Goal: Task Accomplishment & Management: Manage account settings

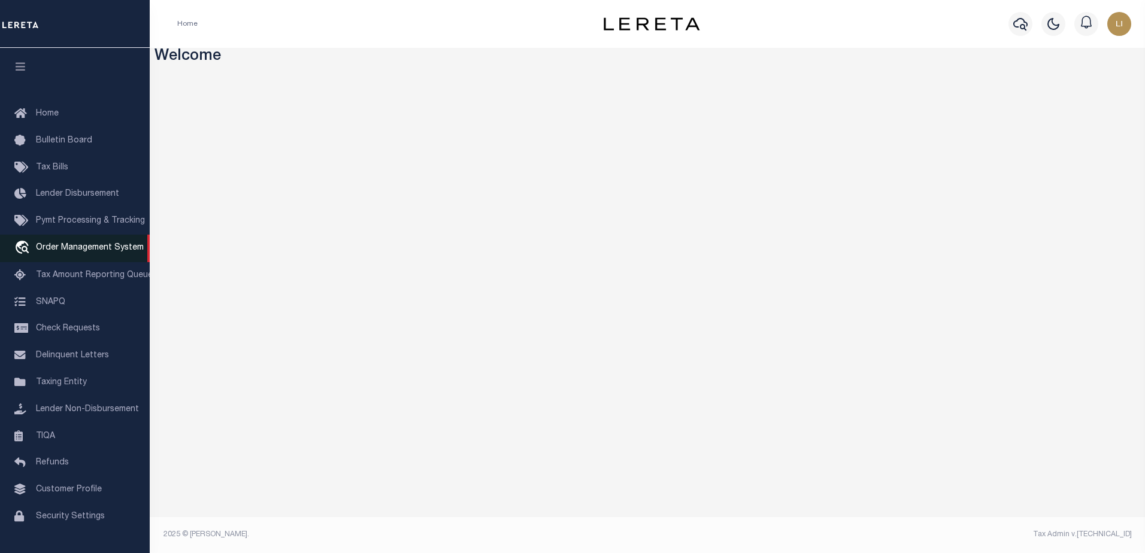
click at [68, 257] on link "travel_explore Order Management System" at bounding box center [75, 249] width 150 height 28
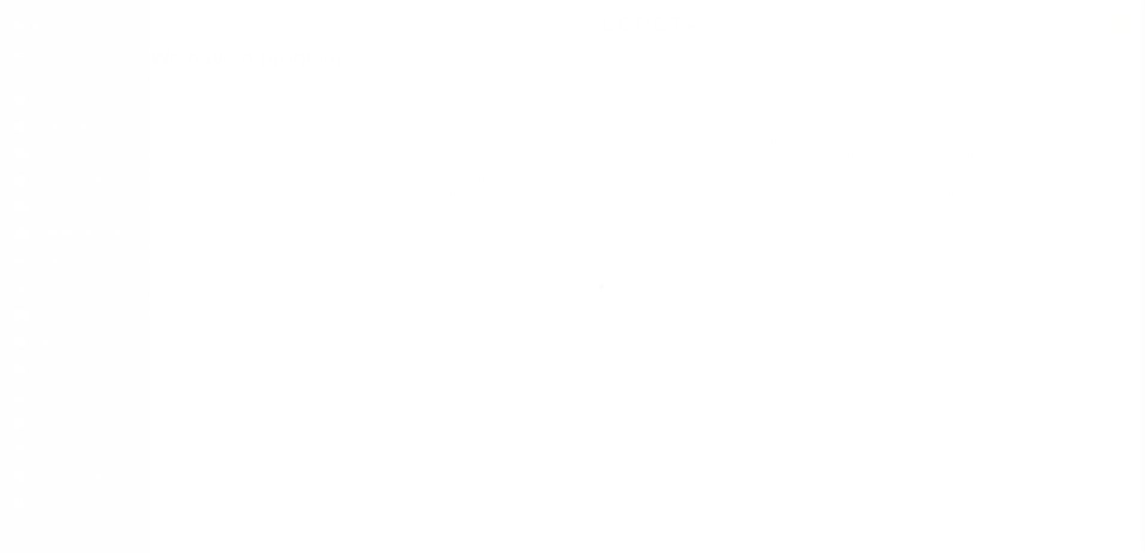
scroll to position [30, 0]
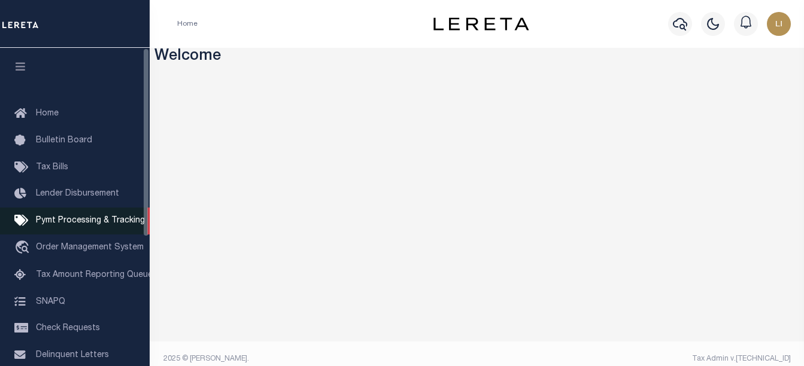
click at [38, 235] on link "Pymt Processing & Tracking" at bounding box center [75, 221] width 150 height 27
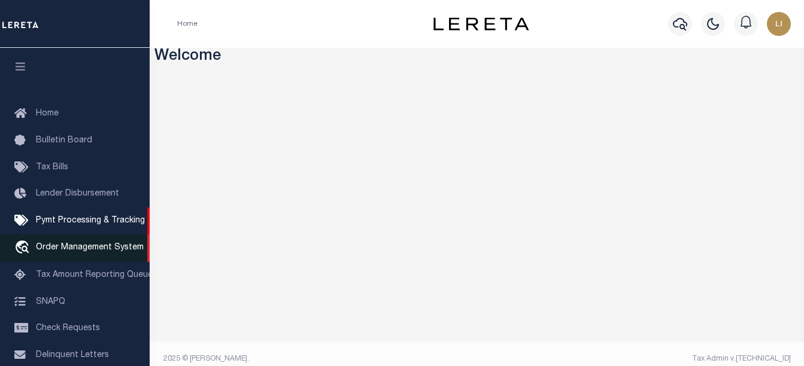
click at [38, 252] on span "Order Management System" at bounding box center [90, 248] width 108 height 8
click at [66, 252] on span "Order Management System" at bounding box center [90, 248] width 108 height 8
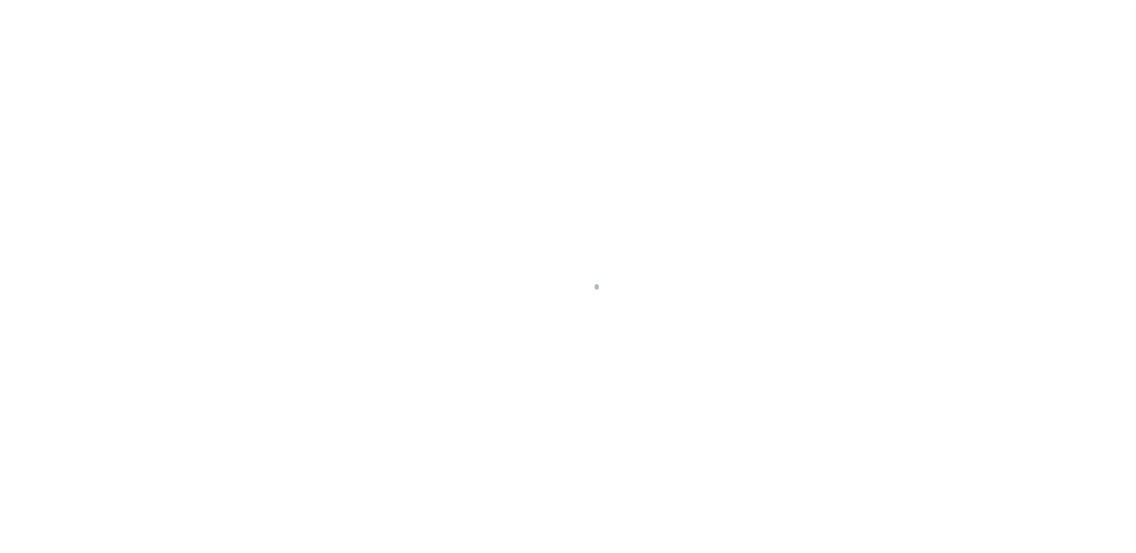
scroll to position [30, 0]
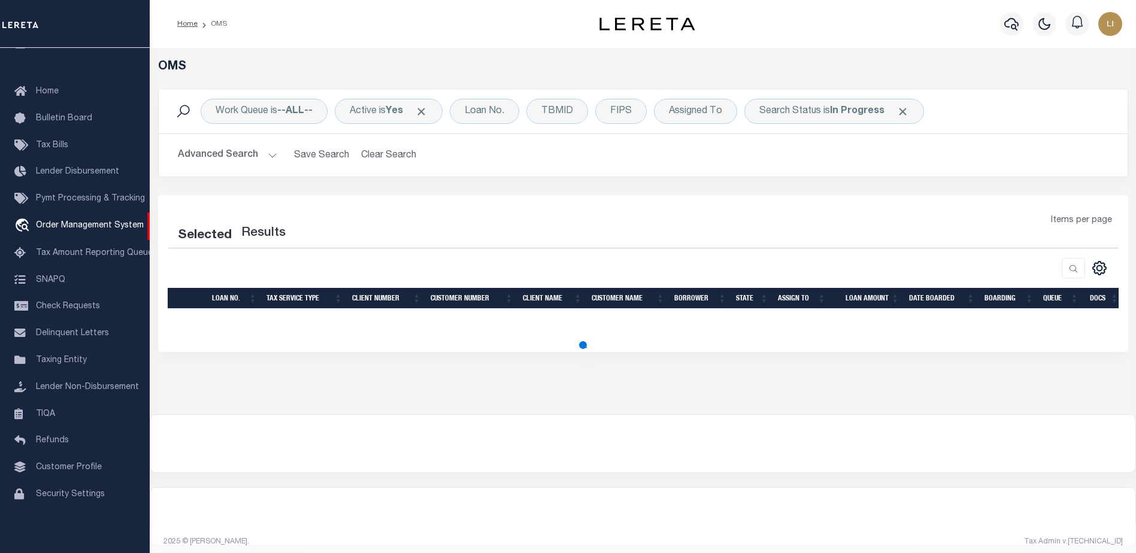
select select "200"
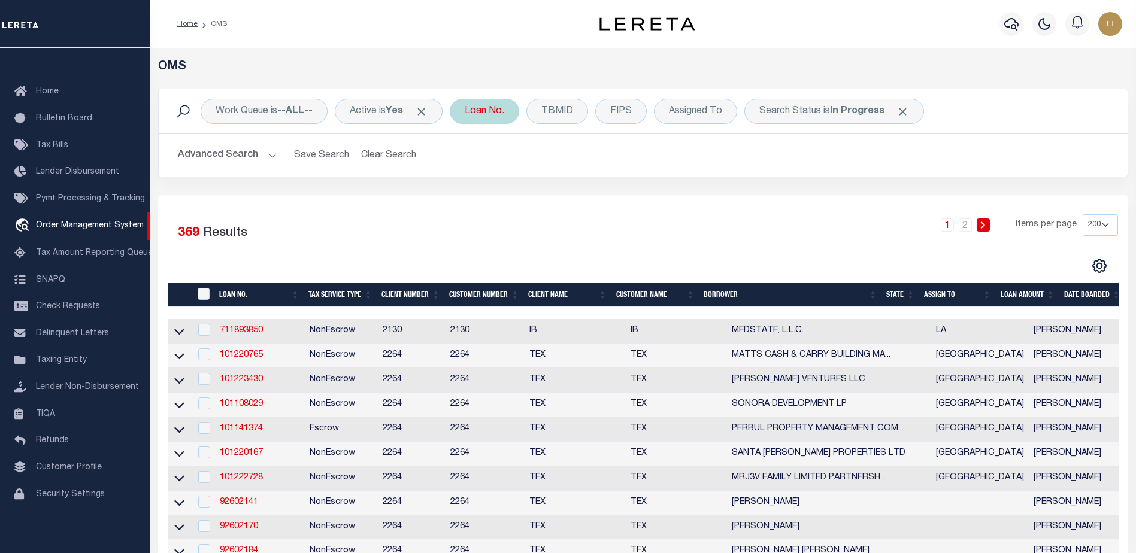
click at [462, 119] on div "Loan No." at bounding box center [484, 111] width 69 height 25
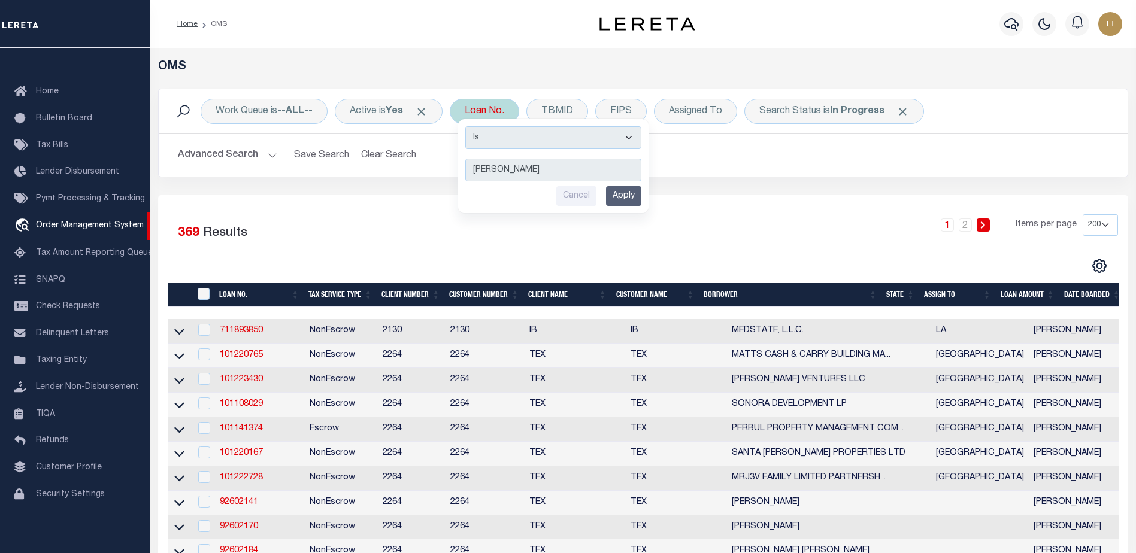
type input "[PERSON_NAME]"
click at [543, 126] on div "Is Contains llew Cancel Apply" at bounding box center [553, 166] width 190 height 94
click at [540, 142] on select "Is Contains" at bounding box center [553, 137] width 176 height 23
select select "c"
click at [469, 126] on select "Is Contains" at bounding box center [553, 137] width 176 height 23
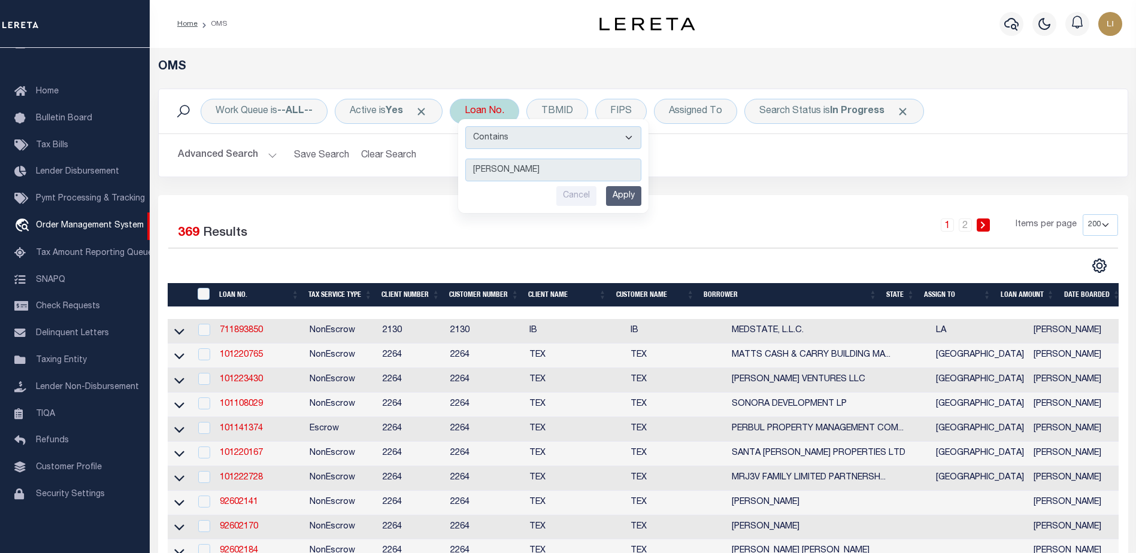
click at [630, 195] on input "Apply" at bounding box center [623, 196] width 35 height 20
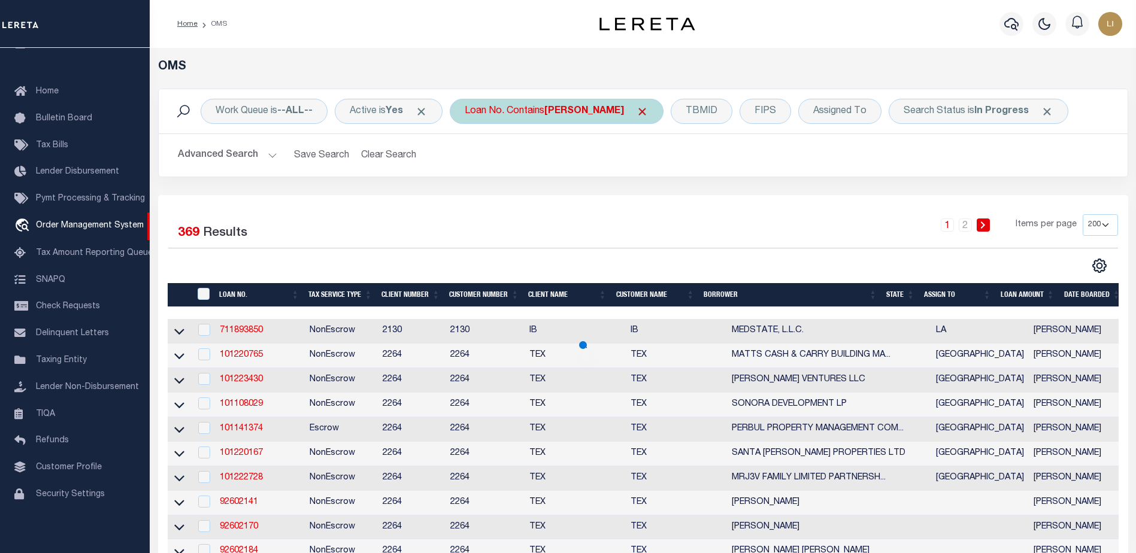
click at [427, 111] on span "Click to Remove" at bounding box center [421, 111] width 13 height 13
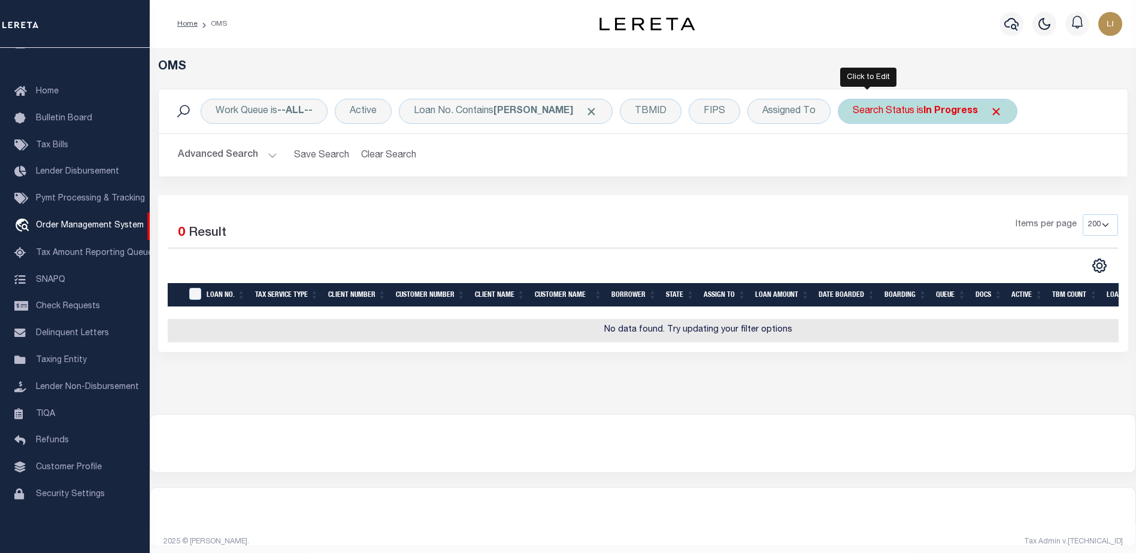
click at [990, 117] on span "Click to Remove" at bounding box center [996, 111] width 13 height 13
click at [702, 1] on div "Home OMS Profile Sign out" at bounding box center [643, 24] width 986 height 48
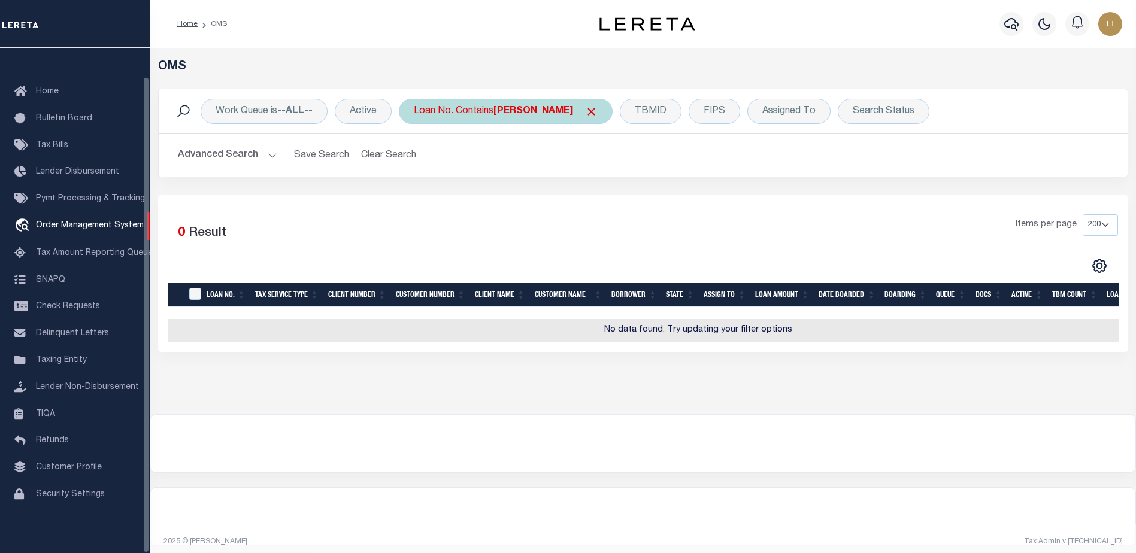
click at [446, 119] on div "Loan No. Contains llew" at bounding box center [506, 111] width 214 height 25
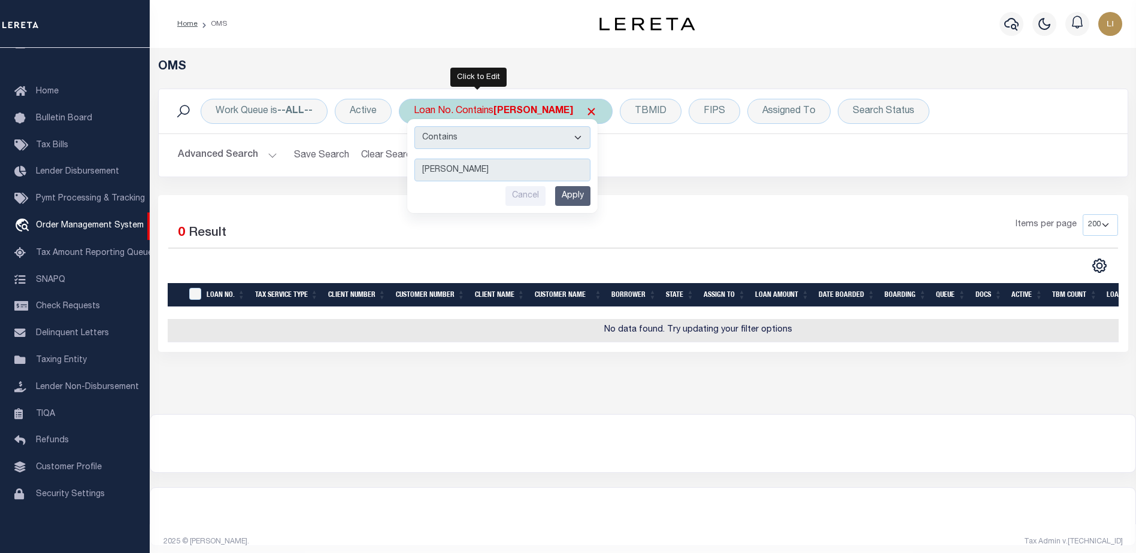
type input "314432"
click at [588, 202] on input "Apply" at bounding box center [572, 196] width 35 height 20
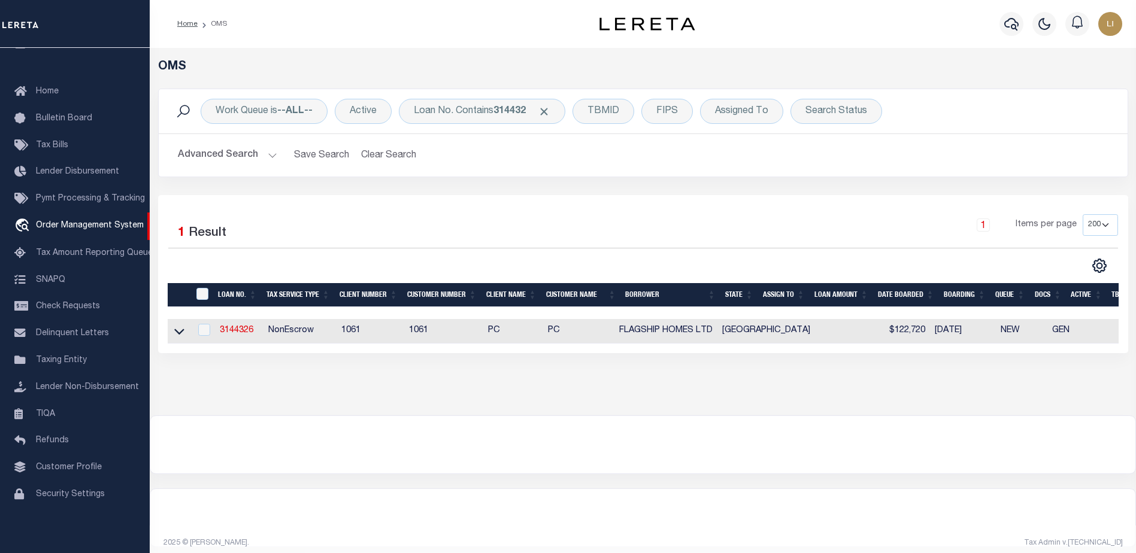
click at [237, 324] on td "3144326" at bounding box center [239, 331] width 48 height 25
checkbox input "true"
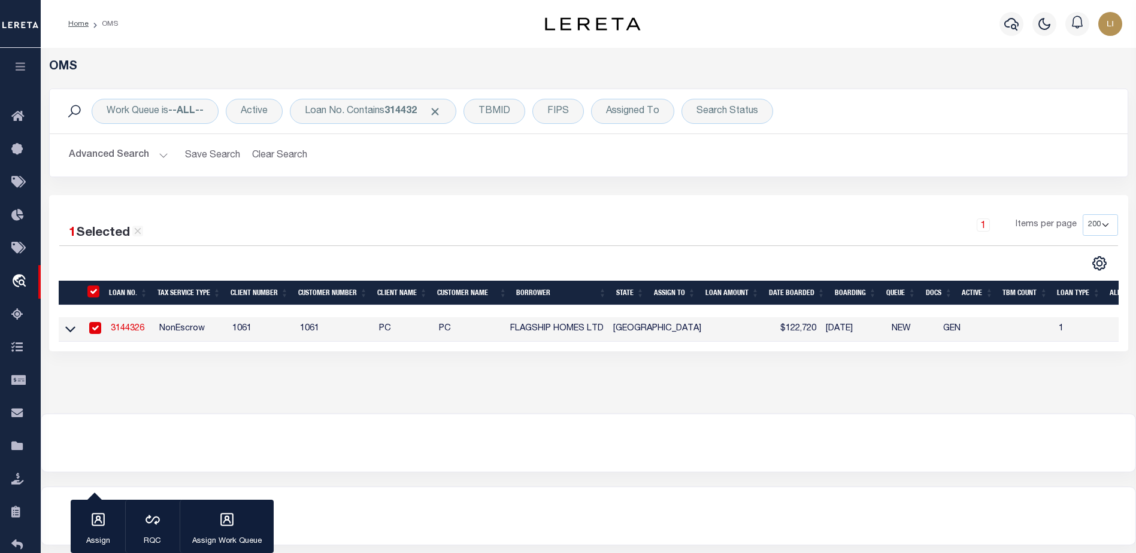
click at [138, 330] on link "3144326" at bounding box center [128, 328] width 34 height 8
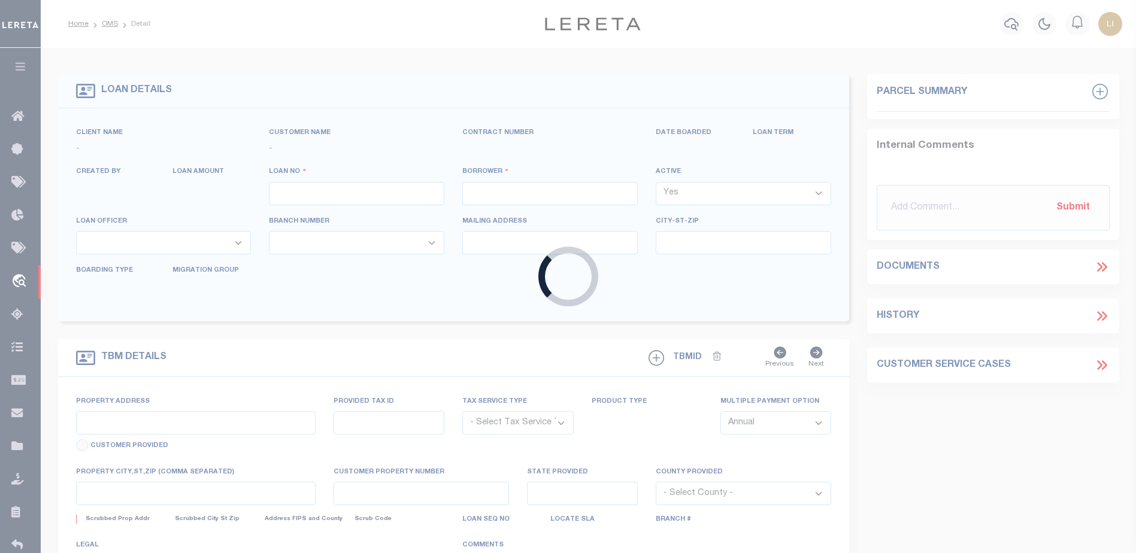
type input "3144326"
type input "FLAGSHIP HOMES LTD"
select select "False"
select select
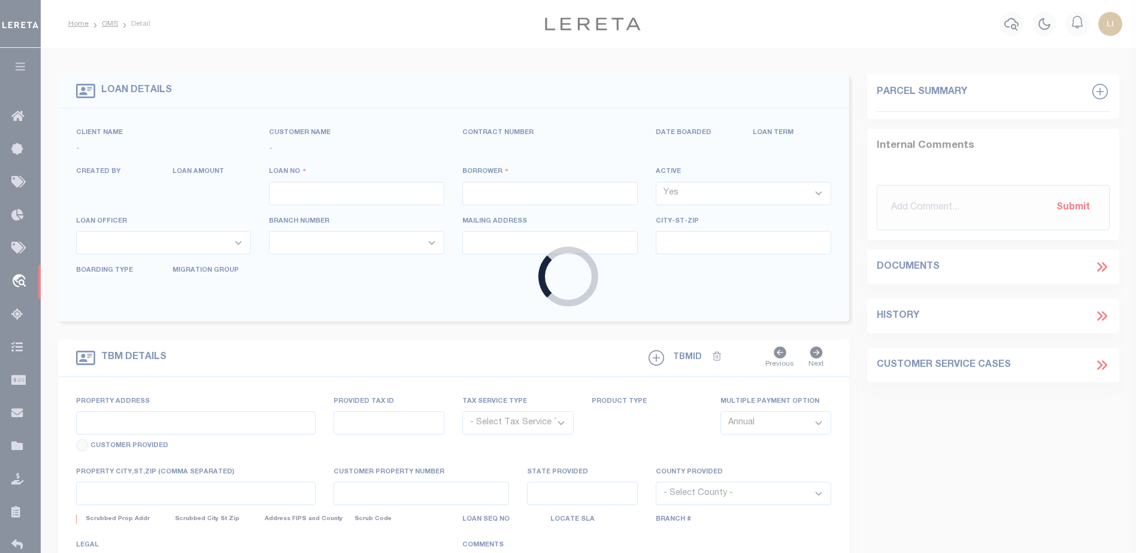
type input "4079 DE ZAVALA RD"
type input "SHAVANO PARK,TX 78249-2066"
select select "500"
select select "NonEscrow"
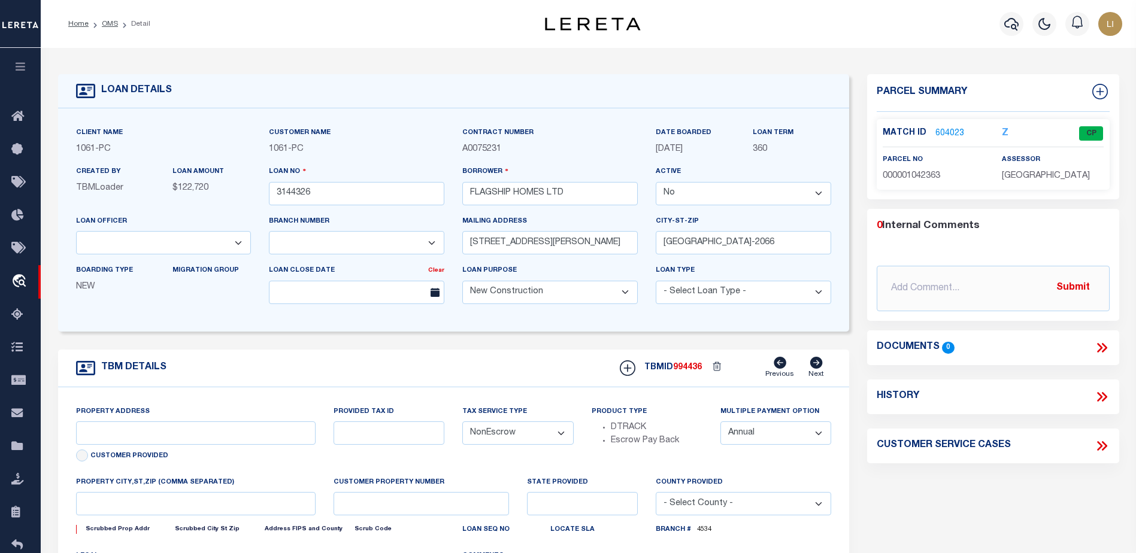
type input "7707 BIT CIRCLE"
select select
type input "SAN ANTONIO TX 78249"
type input "[GEOGRAPHIC_DATA]"
select select
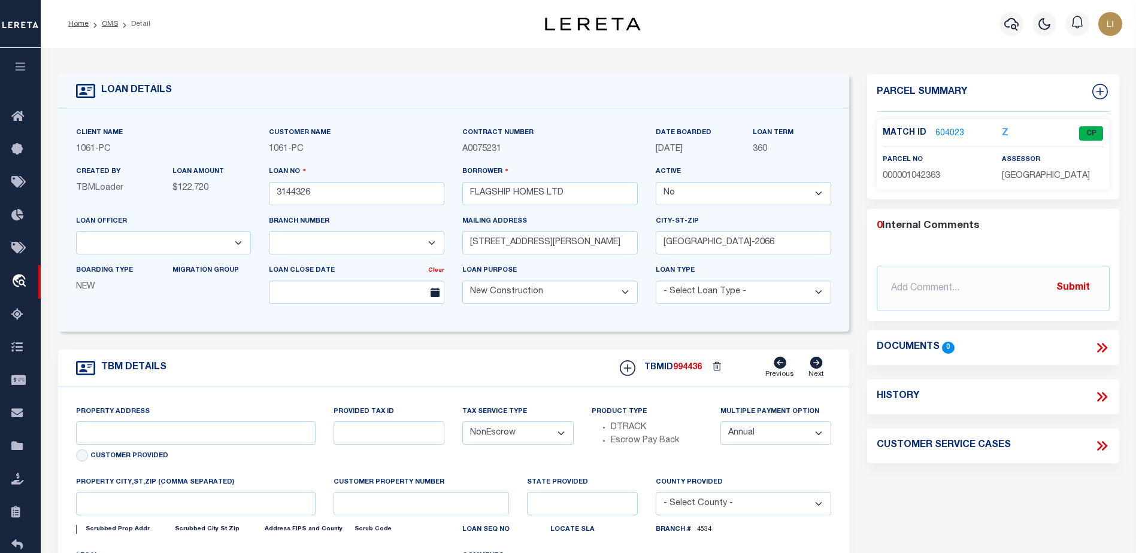
type textarea "LOT 3 BLK 2 CB 4008J BUTTERFIELD RANCH UNIT 1, BEXAR COUNTY, TX"
select select "149"
click at [301, 196] on input "3144326" at bounding box center [356, 193] width 175 height 23
select select "457"
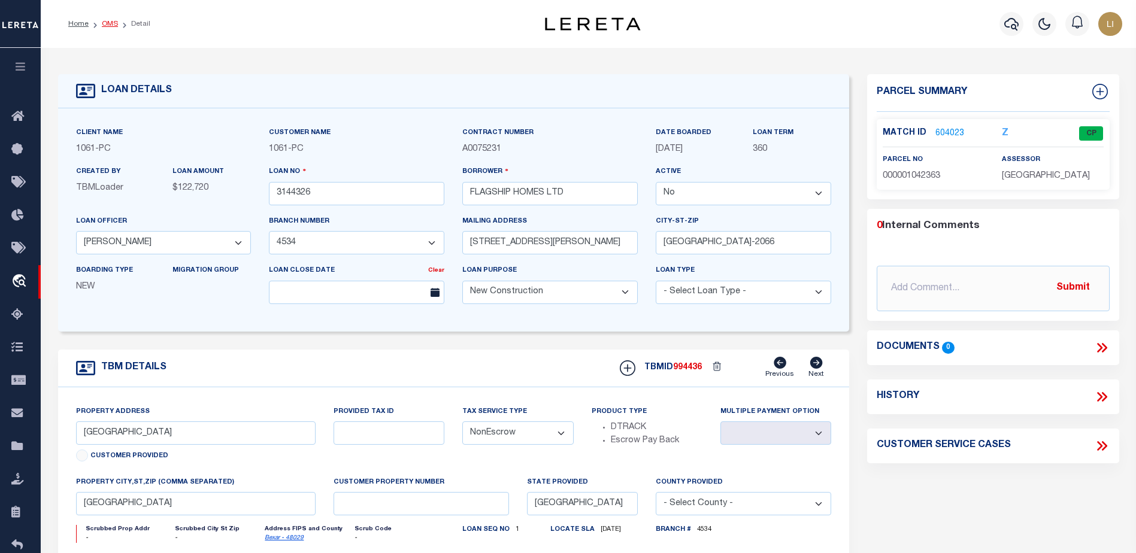
click at [108, 22] on link "OMS" at bounding box center [110, 23] width 16 height 7
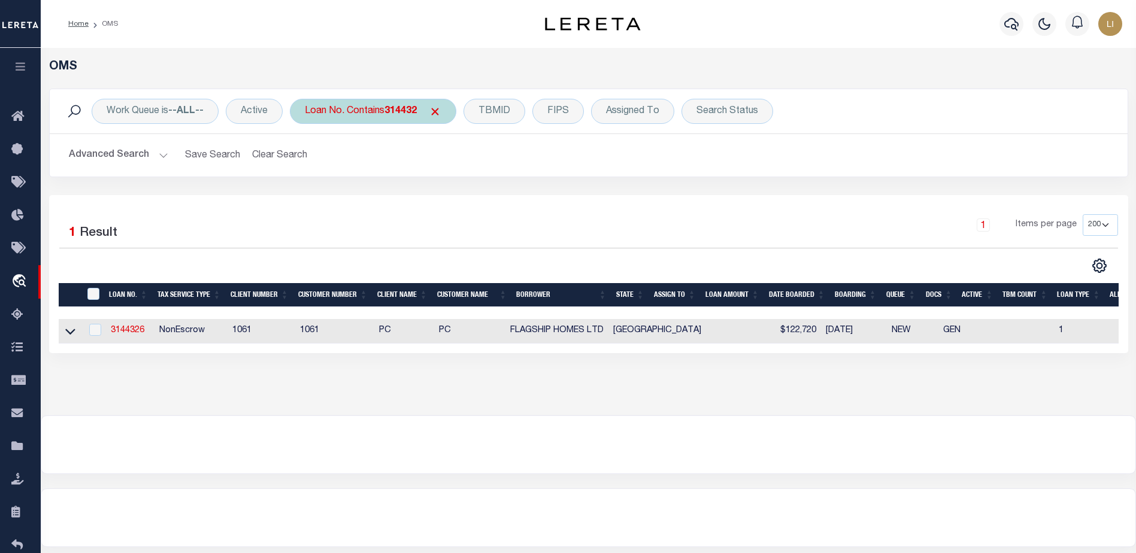
click at [323, 117] on div "Loan No. Contains 314432" at bounding box center [373, 111] width 166 height 25
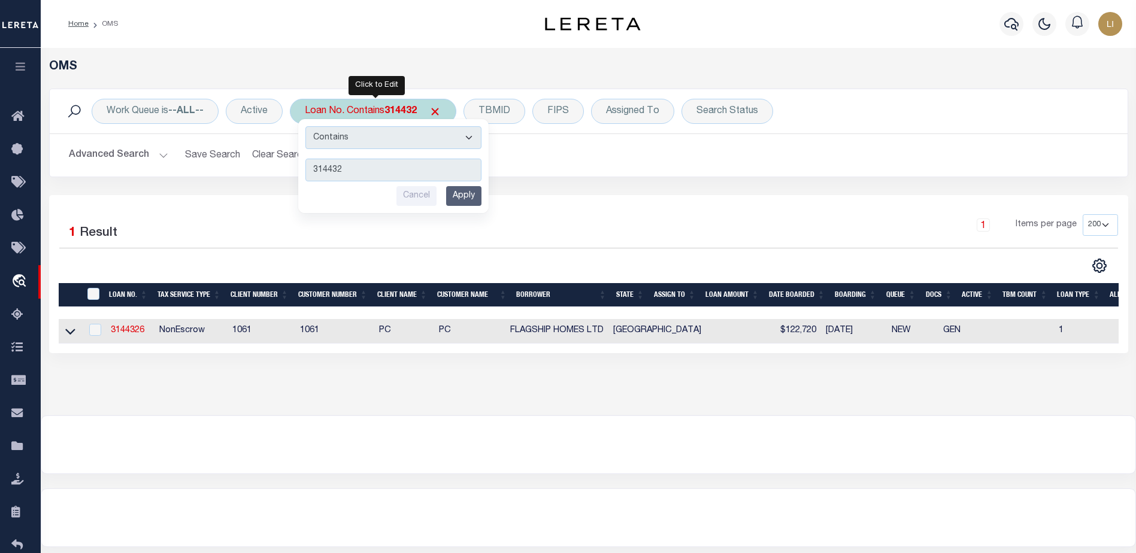
type input "12051083981"
click at [459, 194] on input "Apply" at bounding box center [463, 196] width 35 height 20
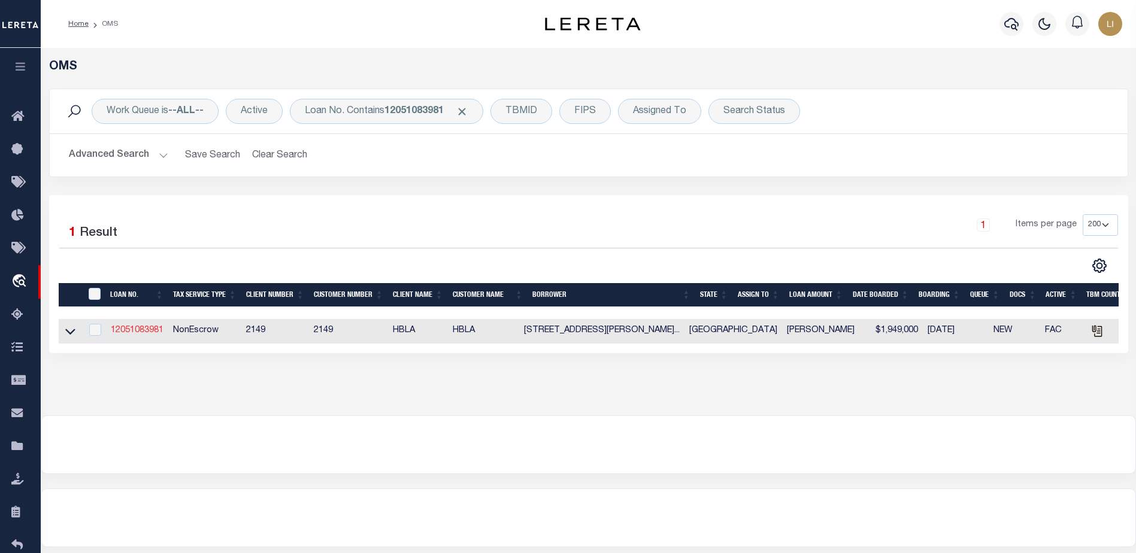
click at [126, 330] on link "12051083981" at bounding box center [137, 330] width 53 height 8
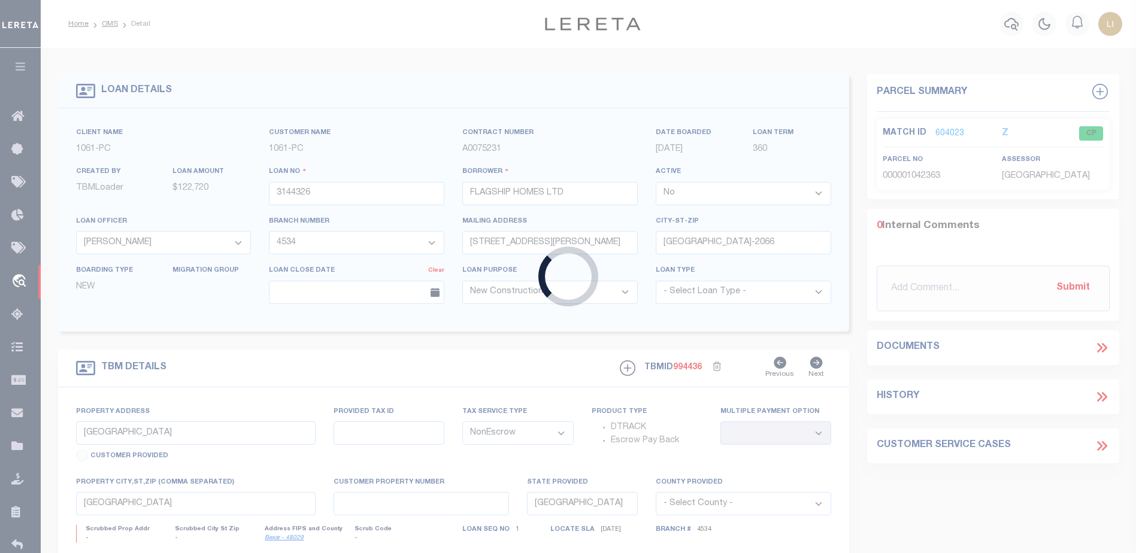
type input "12051083981"
type input "9902 CLARK ROAD DEVELOPMENT LLC"
select select "True"
select select
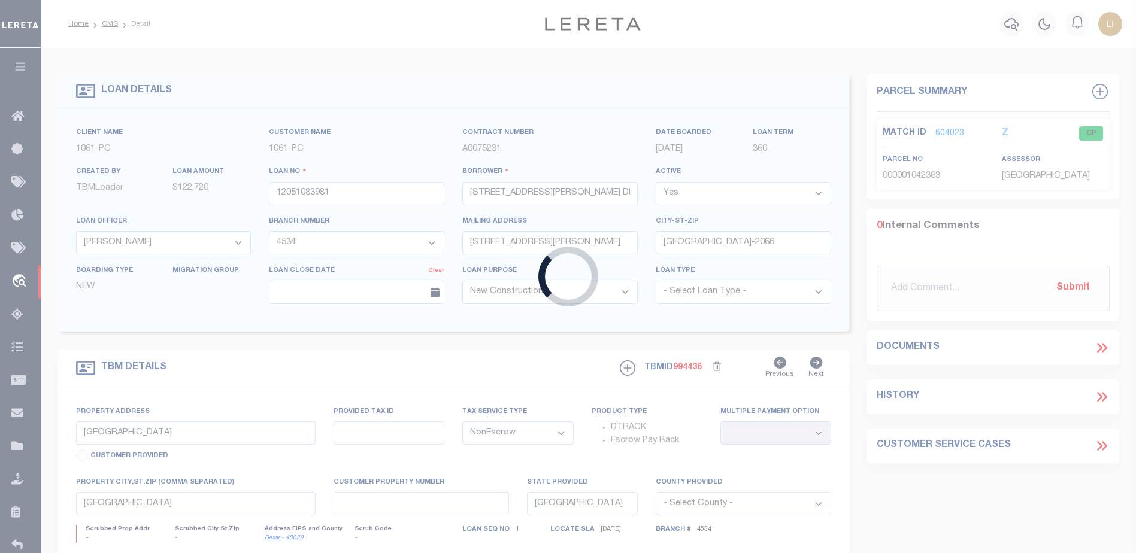
select select "600"
type input "9902 CLARK RD, BLD G (LOT 8)"
select select
type input "HOUSTON TX 77076"
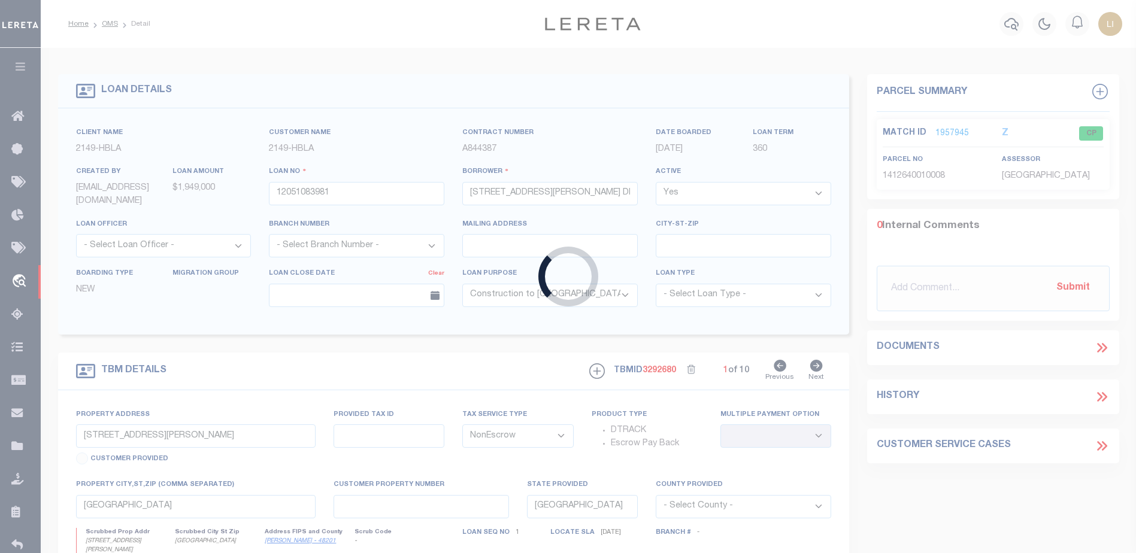
select select "31368"
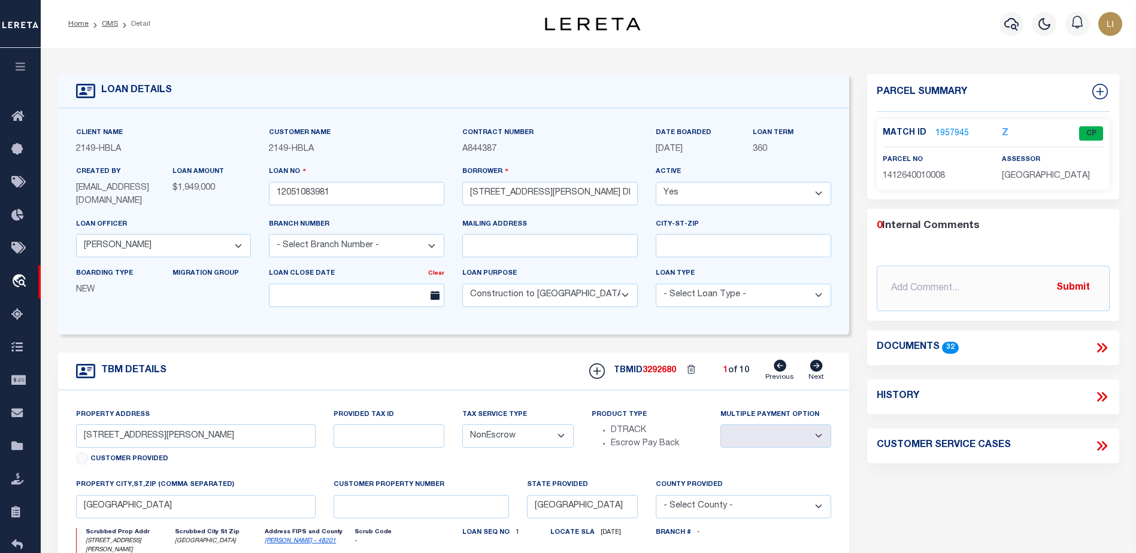
click at [1099, 347] on icon at bounding box center [1102, 348] width 16 height 16
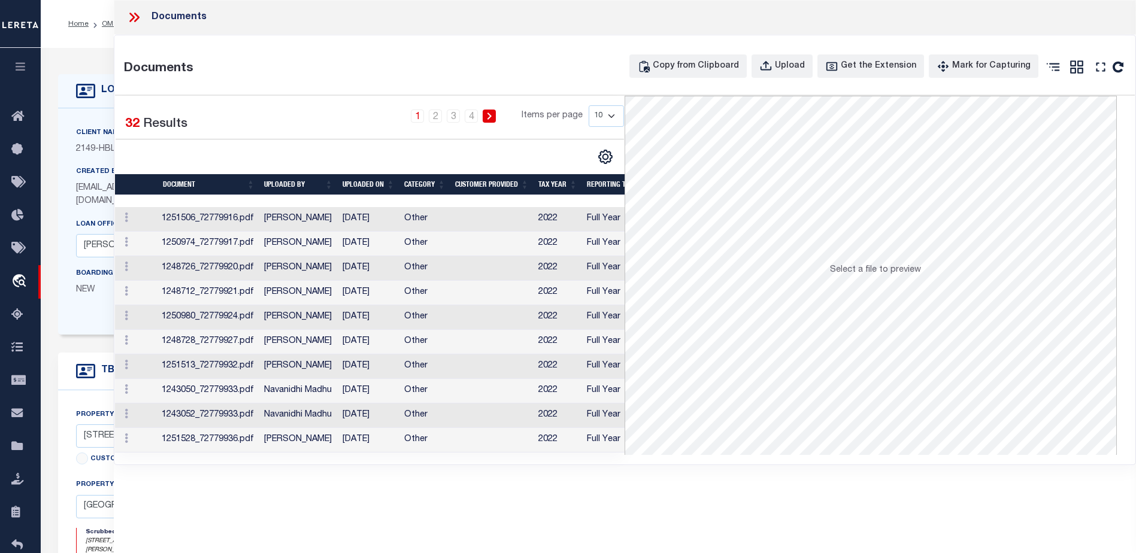
click at [314, 213] on td "Shobha Rani" at bounding box center [298, 219] width 78 height 25
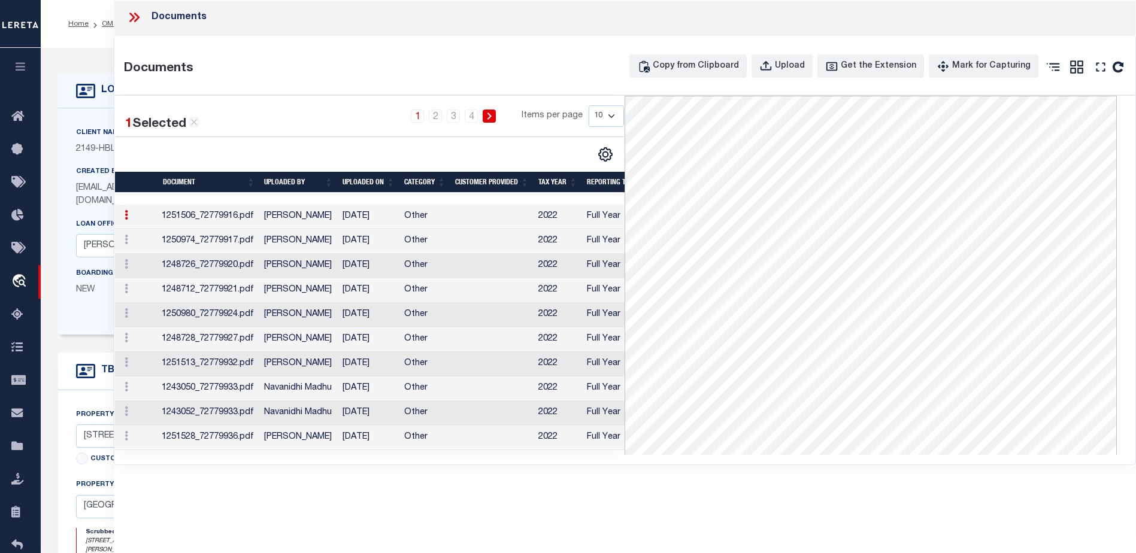
click at [332, 240] on td "Mohan Nagaraju" at bounding box center [298, 241] width 78 height 25
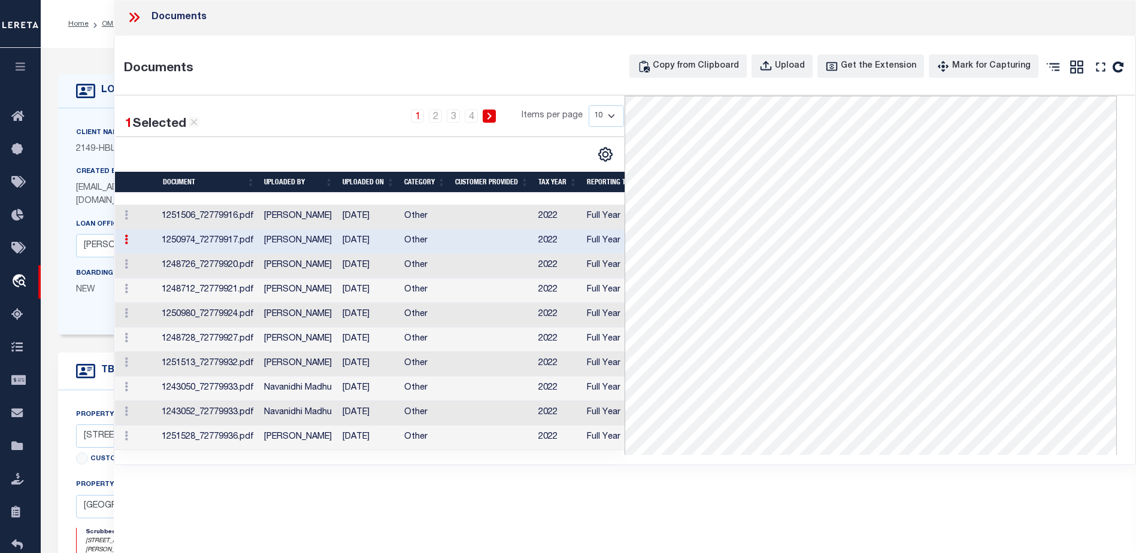
click at [329, 263] on td "Vinod Kumar" at bounding box center [298, 266] width 78 height 25
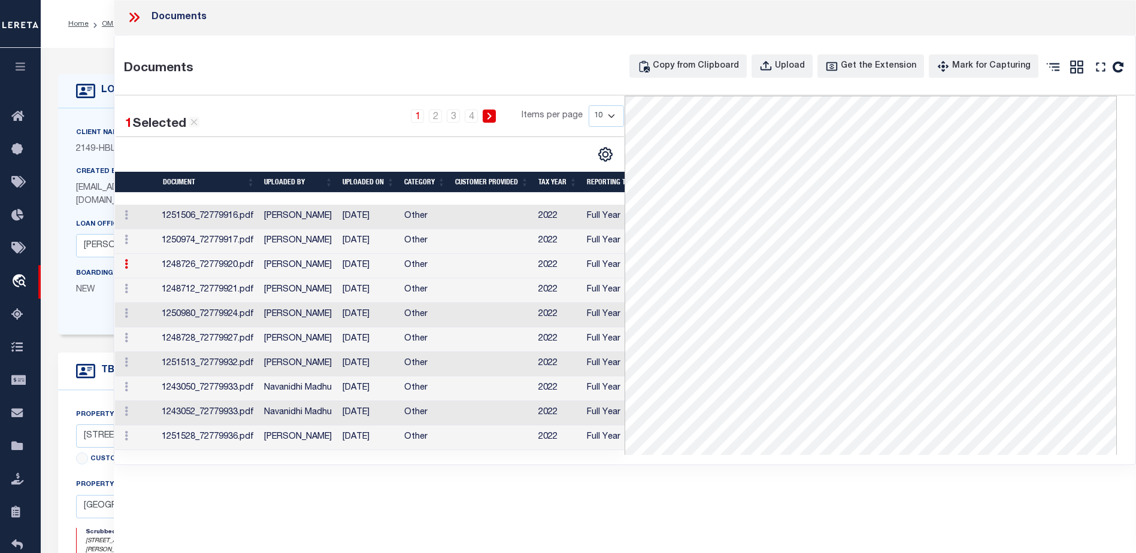
click at [329, 293] on td "Vinod Kumar" at bounding box center [298, 290] width 78 height 25
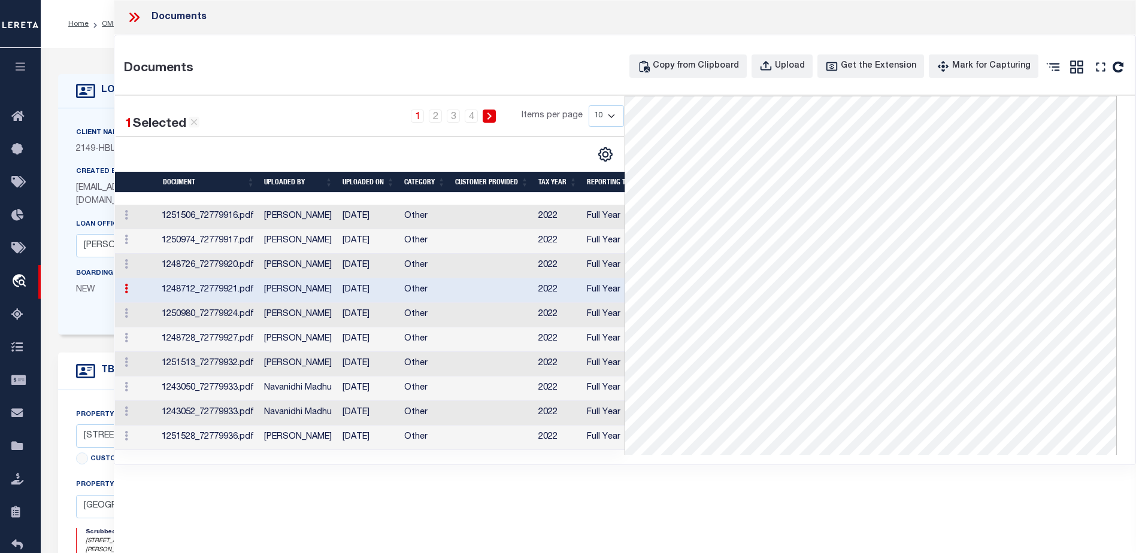
click at [328, 311] on td "Mohan Nagaraju" at bounding box center [298, 315] width 78 height 25
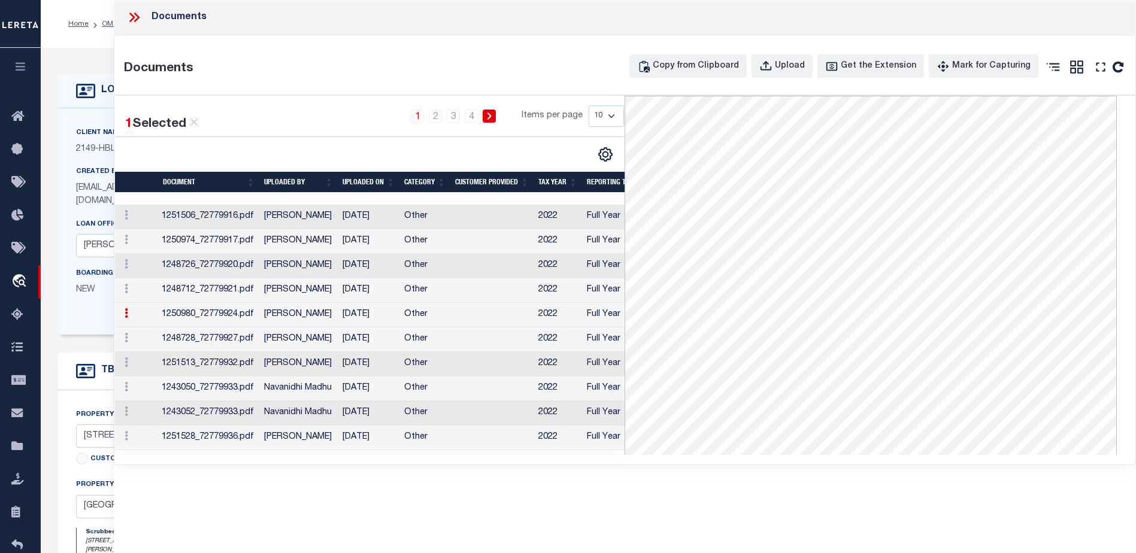
click at [324, 345] on td "Vinod Kumar" at bounding box center [298, 339] width 78 height 25
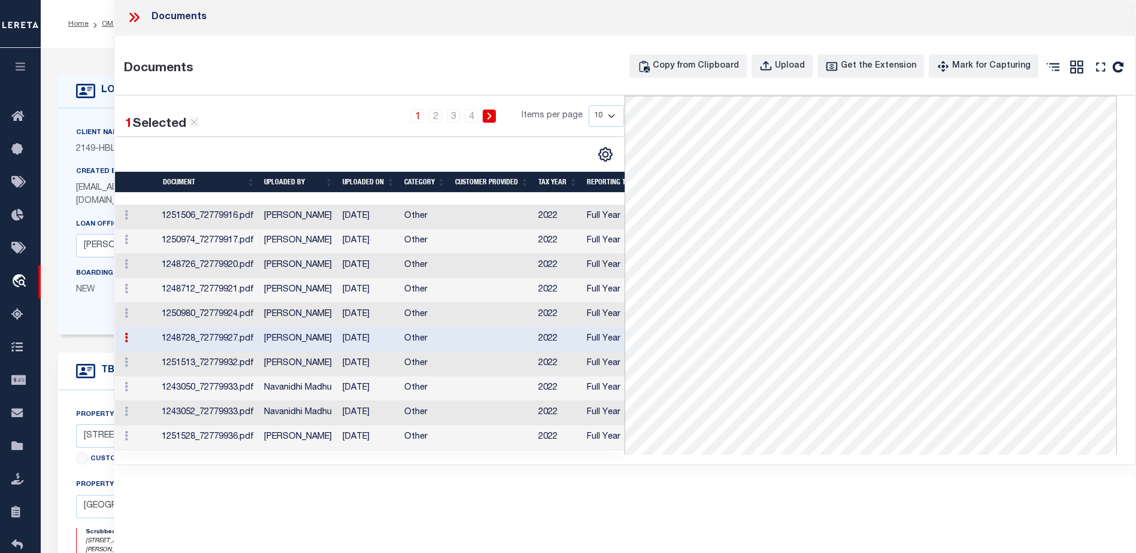
click at [323, 365] on td "Shobha Rani" at bounding box center [298, 364] width 78 height 25
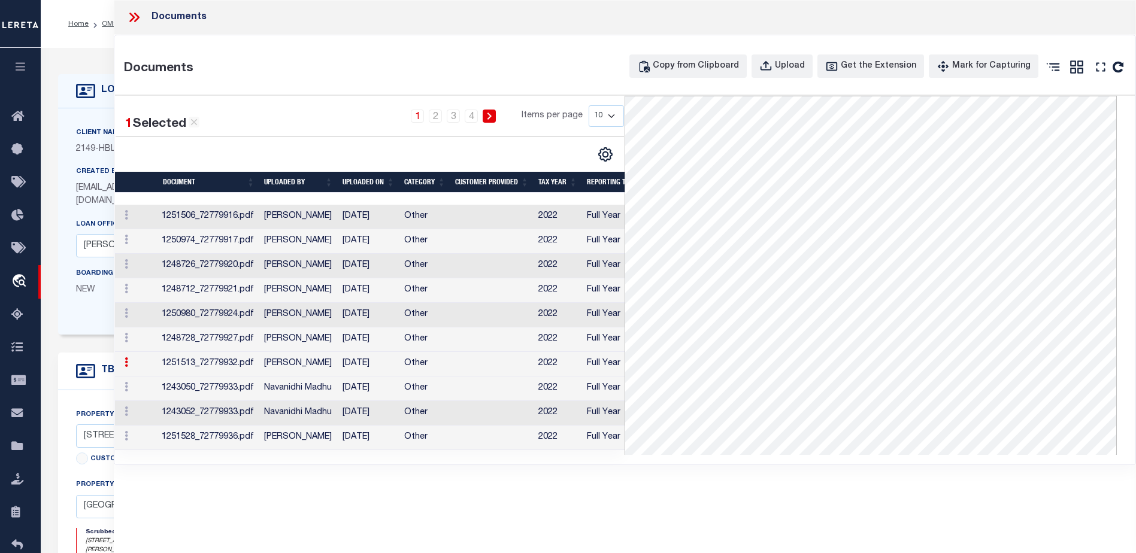
click at [322, 380] on td "Navanidhi Madhu" at bounding box center [298, 389] width 78 height 25
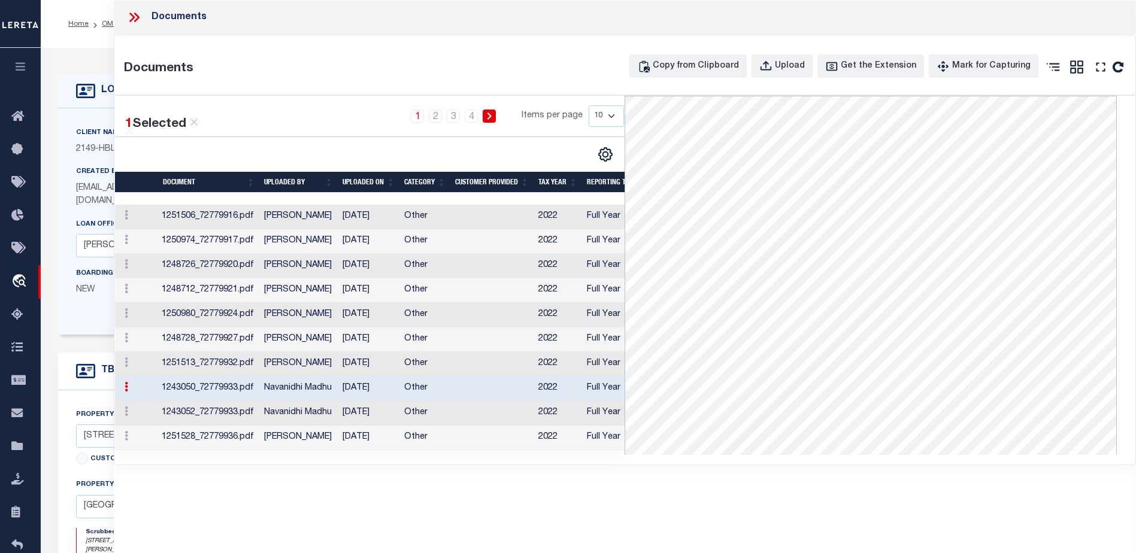
click at [339, 423] on td "07/17/2023" at bounding box center [369, 413] width 62 height 25
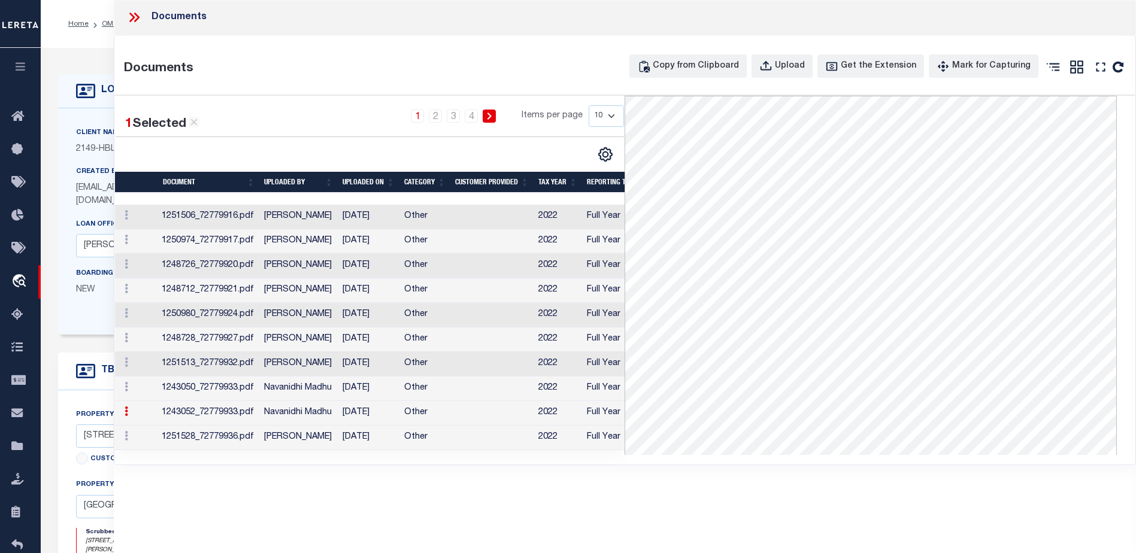
click at [332, 433] on td "Shobha Rani" at bounding box center [298, 438] width 78 height 25
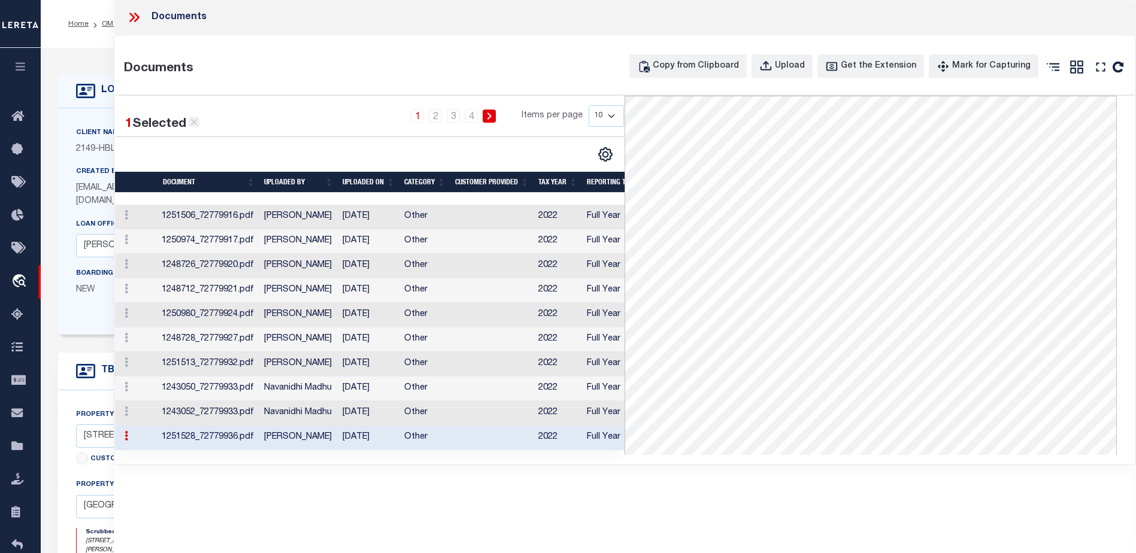
click at [197, 119] on icon at bounding box center [194, 122] width 11 height 11
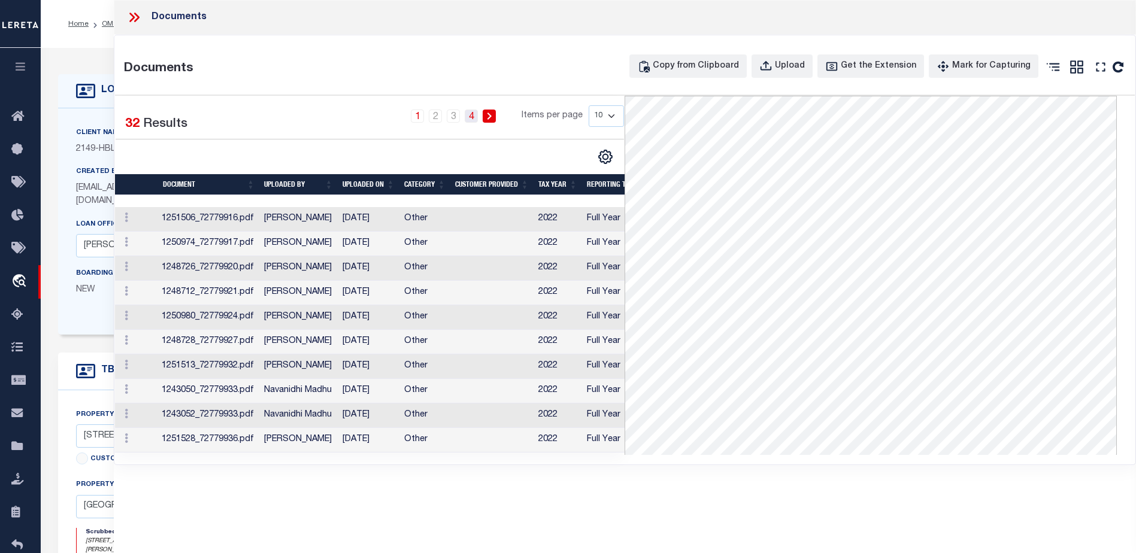
click at [475, 117] on link "4" at bounding box center [471, 116] width 13 height 13
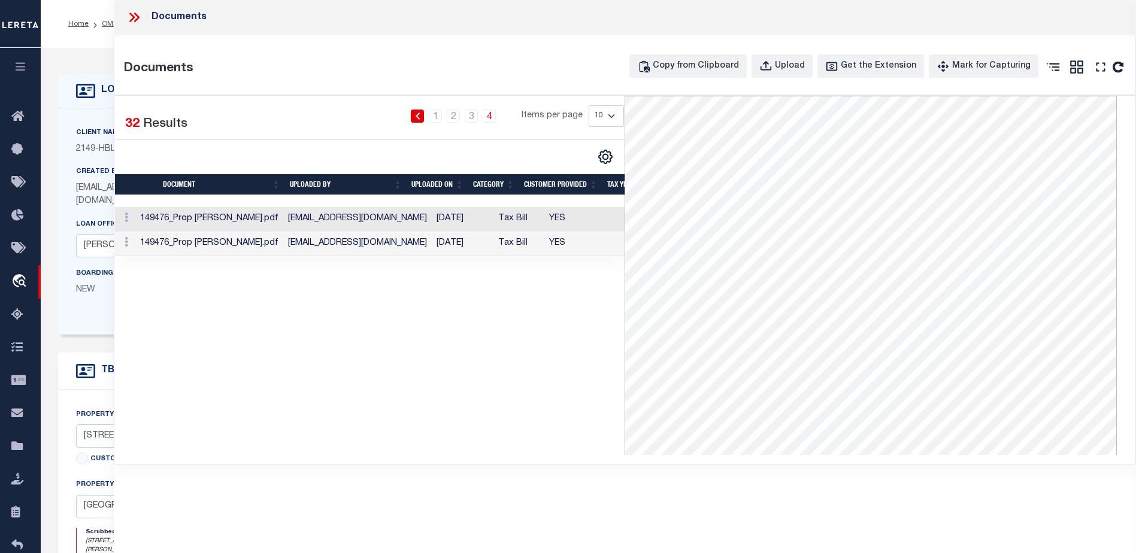
click at [293, 238] on td "TAL2984@home24bank.com" at bounding box center [357, 244] width 148 height 25
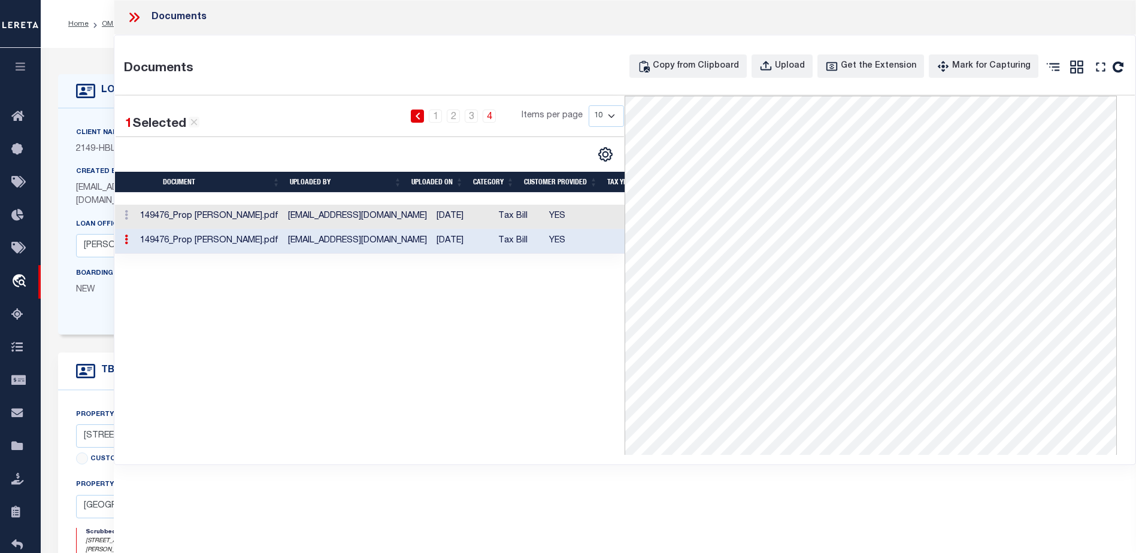
click at [600, 114] on select "10 25 50 100" at bounding box center [606, 116] width 35 height 22
select select "100"
click at [589, 105] on select "10 25 50 100" at bounding box center [606, 116] width 35 height 22
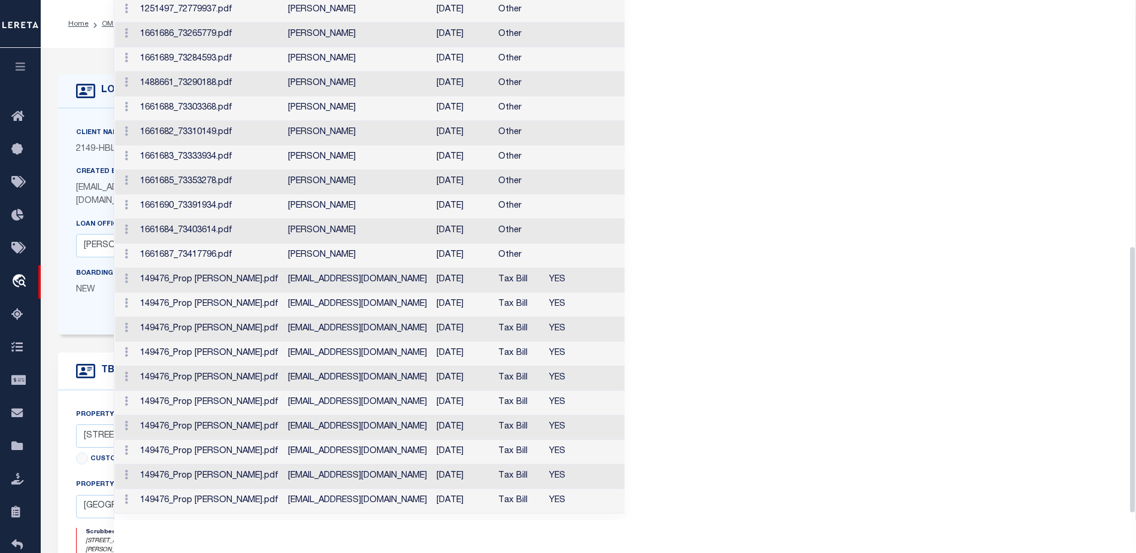
scroll to position [491, 0]
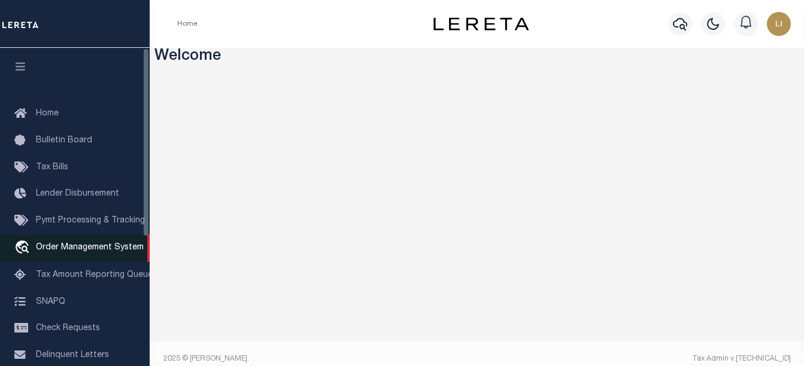
click at [72, 249] on span "Order Management System" at bounding box center [90, 248] width 108 height 8
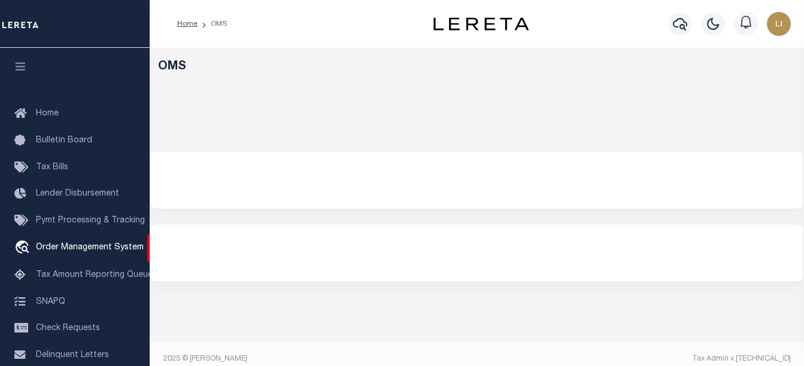
select select "200"
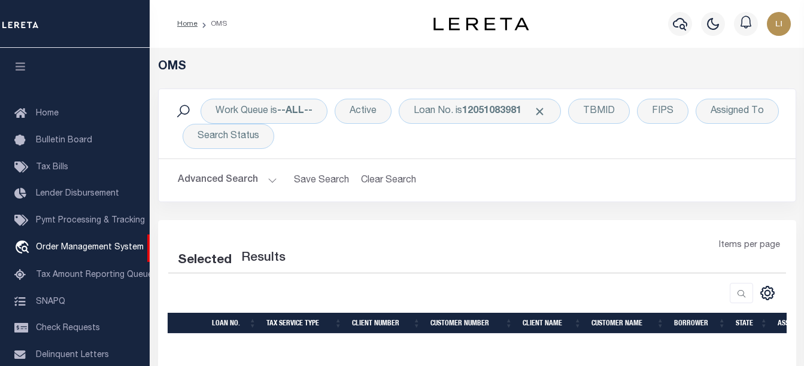
select select "200"
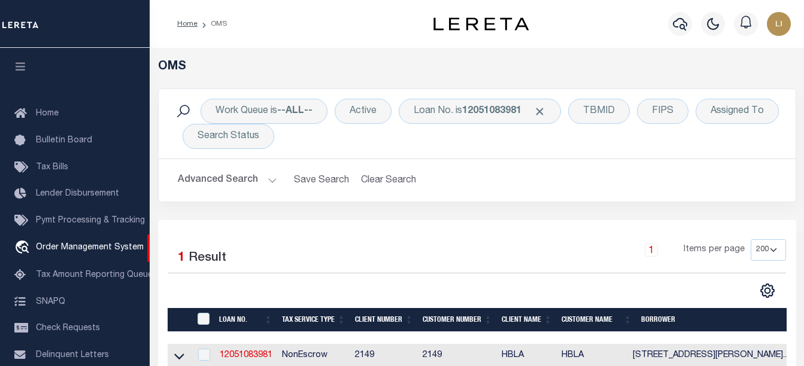
scroll to position [87, 0]
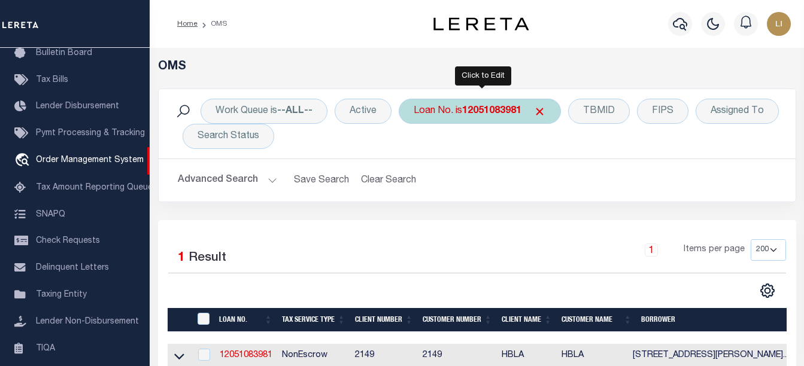
click at [442, 113] on div "Loan No. is 12051083981" at bounding box center [480, 111] width 162 height 25
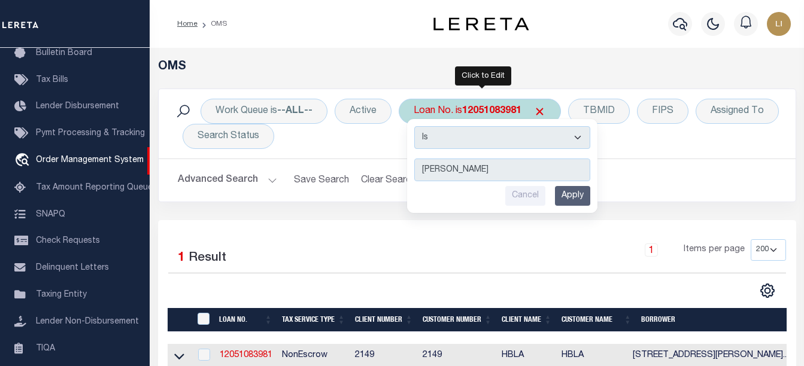
type input "[PERSON_NAME]"
click at [454, 138] on select "Is Contains" at bounding box center [502, 137] width 176 height 23
select select "c"
click at [415, 126] on select "Is Contains" at bounding box center [502, 137] width 176 height 23
click at [578, 195] on input "Apply" at bounding box center [572, 196] width 35 height 20
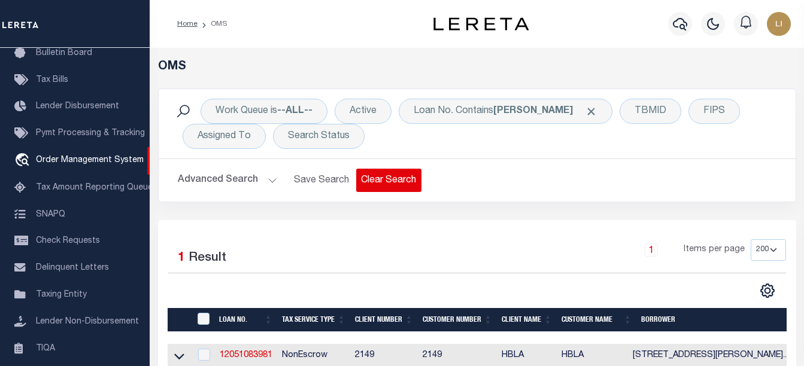
scroll to position [120, 0]
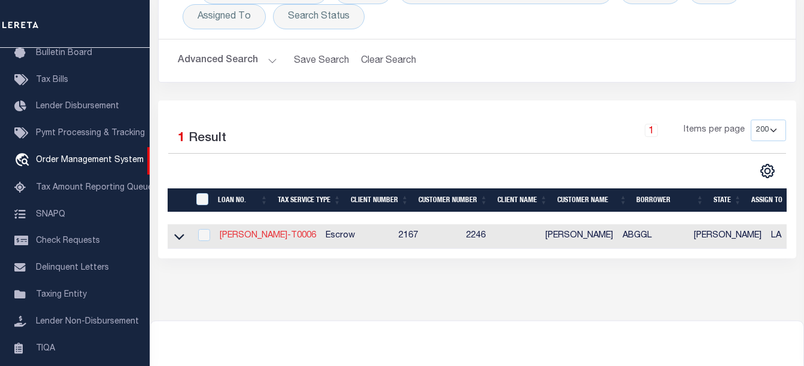
click at [259, 240] on link "[PERSON_NAME]-T0006" at bounding box center [268, 236] width 96 height 8
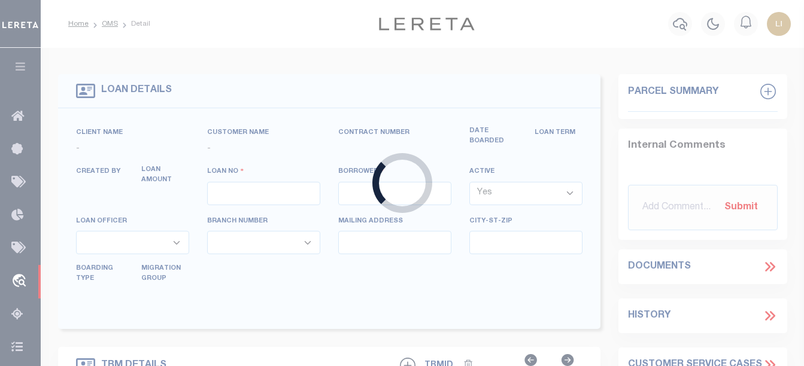
type input "[PERSON_NAME]-T0006"
type input "[PERSON_NAME]"
select select
type input "[STREET_ADDRESS]"
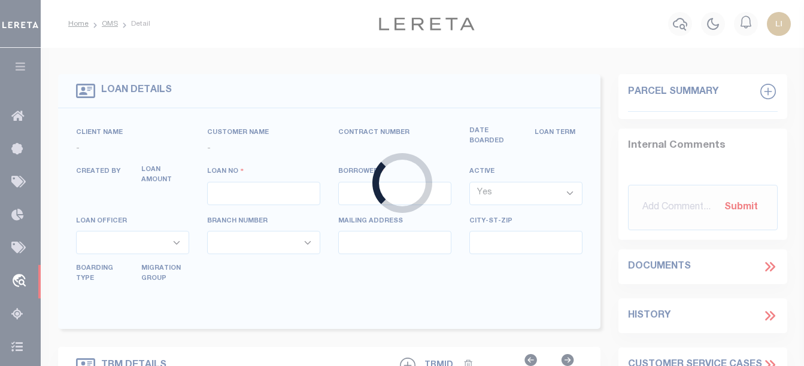
type input "INDEPENDENCE LA 70443-2708"
type input "[DATE]"
select select "10"
select select "Escrow"
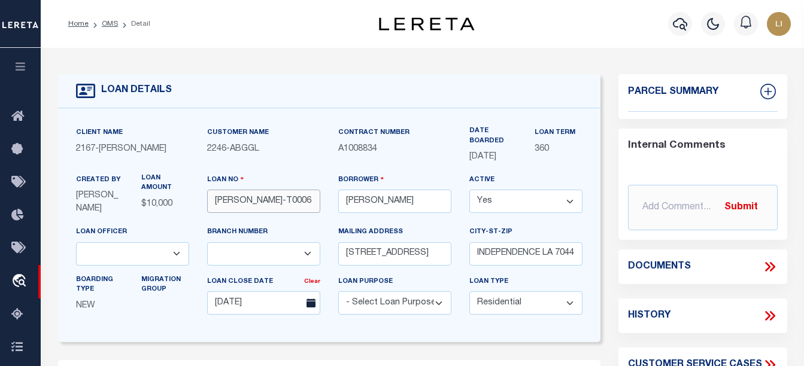
click at [259, 199] on input "[PERSON_NAME]-T0006" at bounding box center [263, 201] width 113 height 23
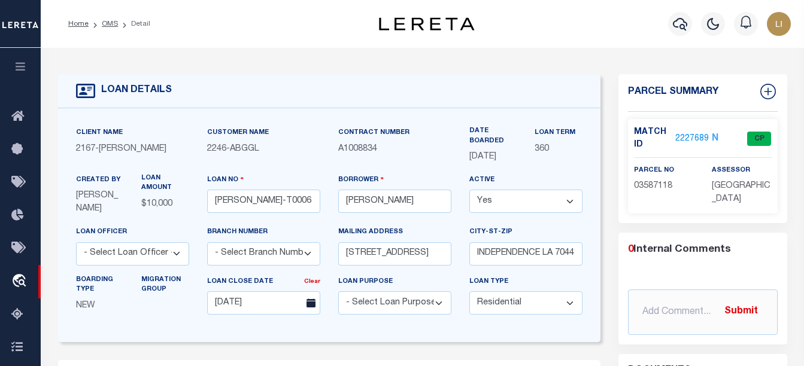
type input "[STREET_ADDRESS]"
select select
type input "INDEPENDENCE LA 70443-2708"
type input "LA"
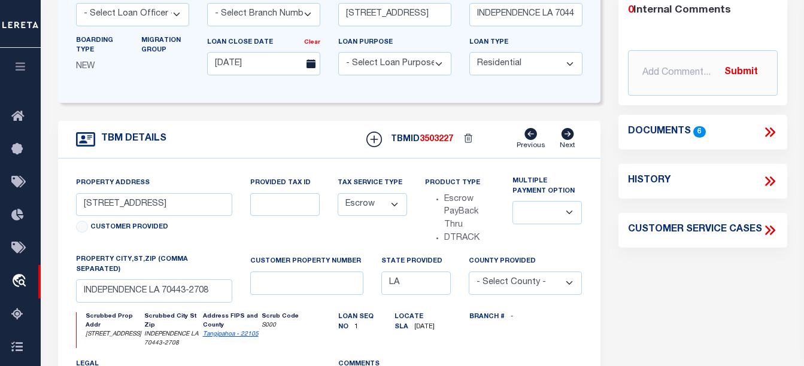
click at [774, 128] on icon at bounding box center [770, 133] width 16 height 16
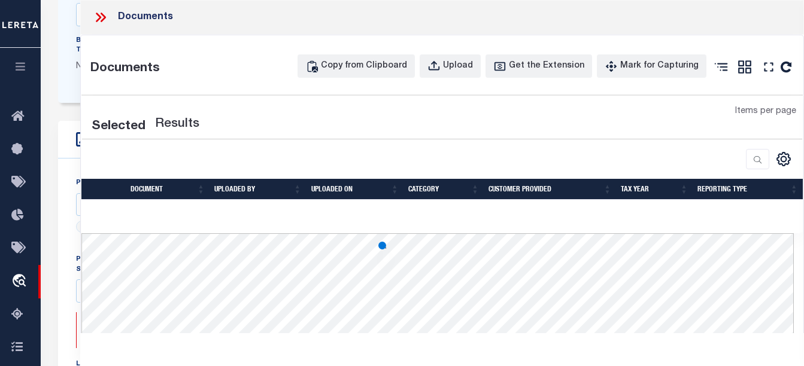
select select "100"
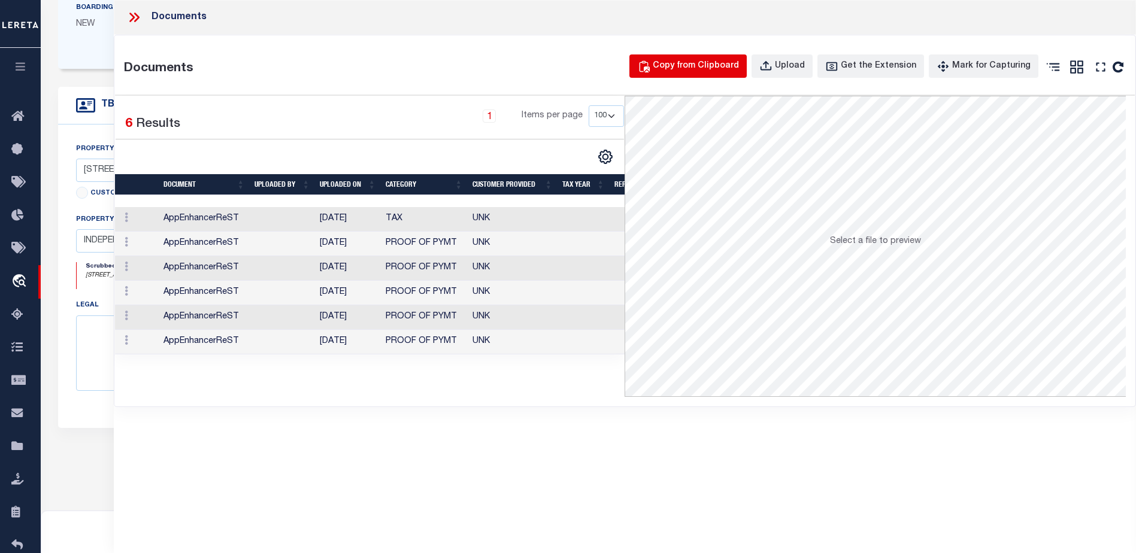
scroll to position [0, 0]
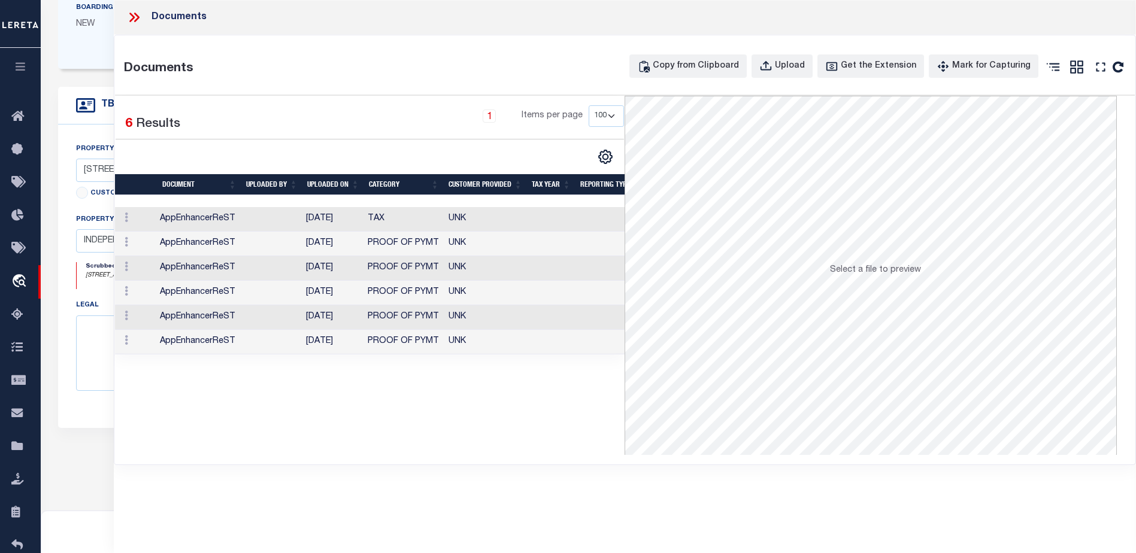
click at [290, 218] on td at bounding box center [270, 219] width 61 height 25
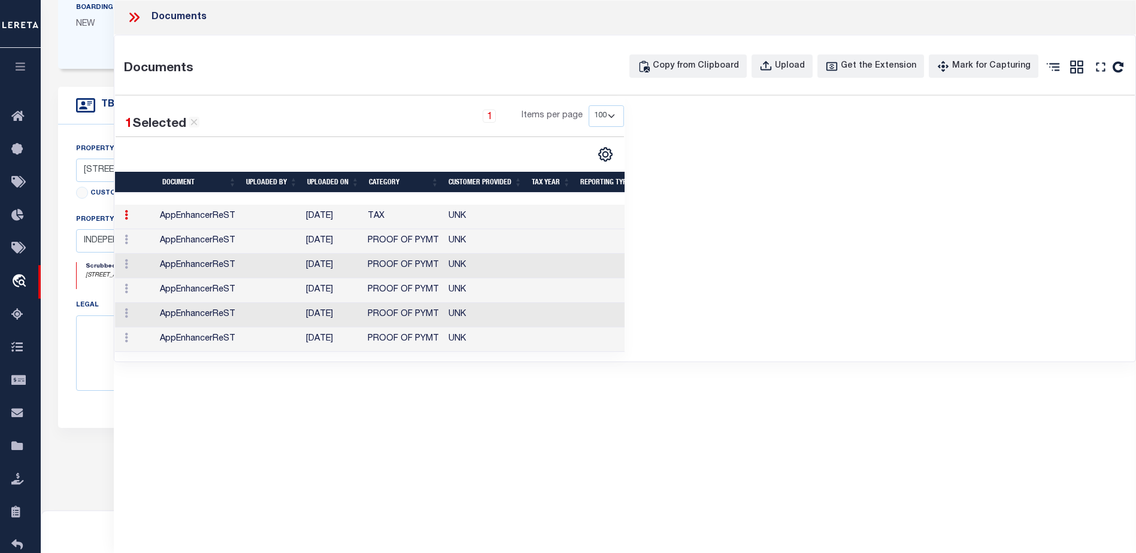
click at [290, 240] on td at bounding box center [270, 241] width 61 height 25
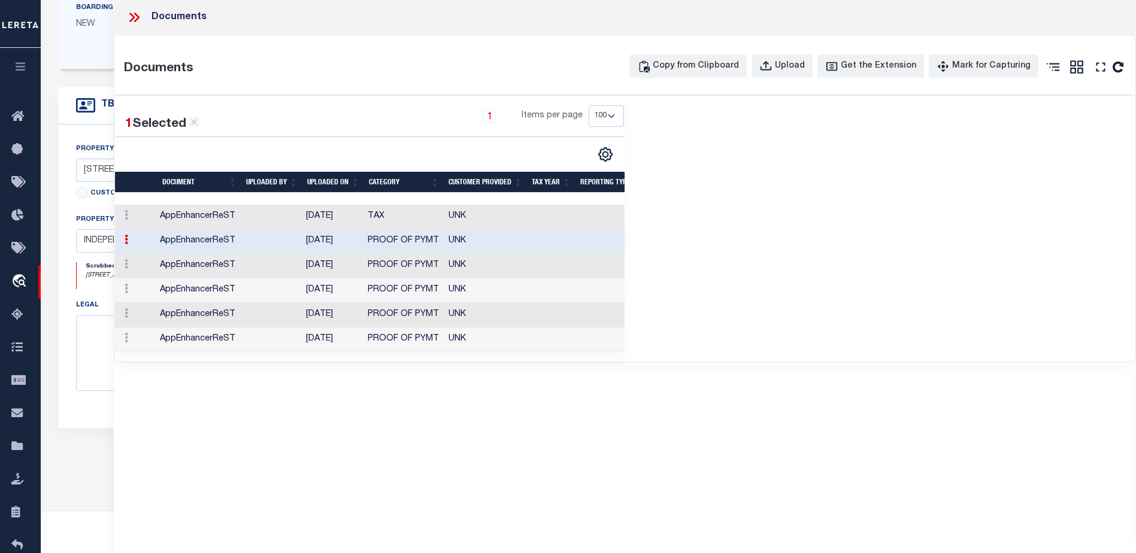
click at [284, 270] on td at bounding box center [270, 266] width 61 height 25
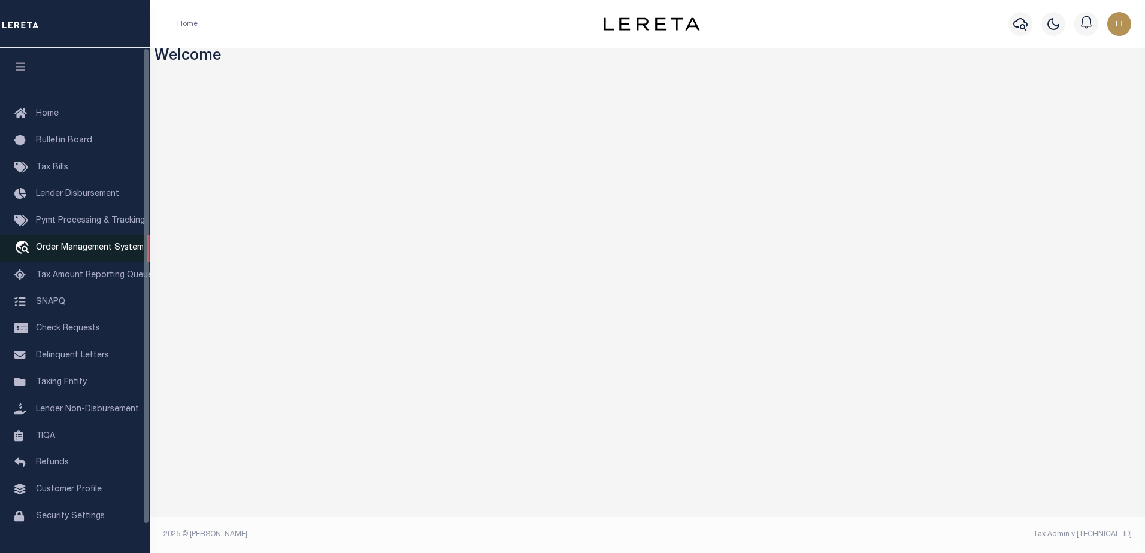
click at [59, 245] on link "travel_explore Order Management System" at bounding box center [75, 249] width 150 height 28
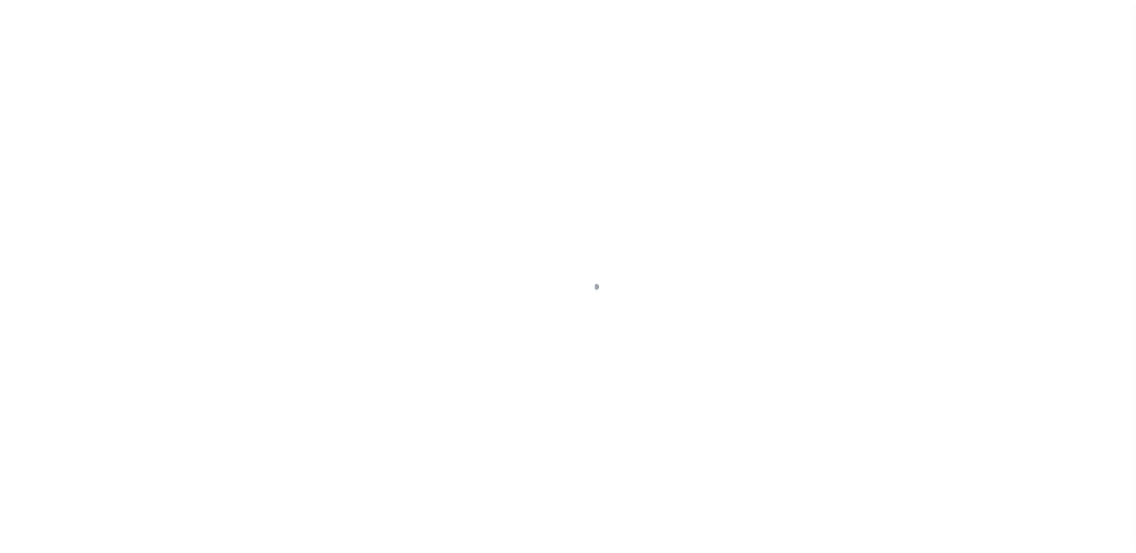
scroll to position [30, 0]
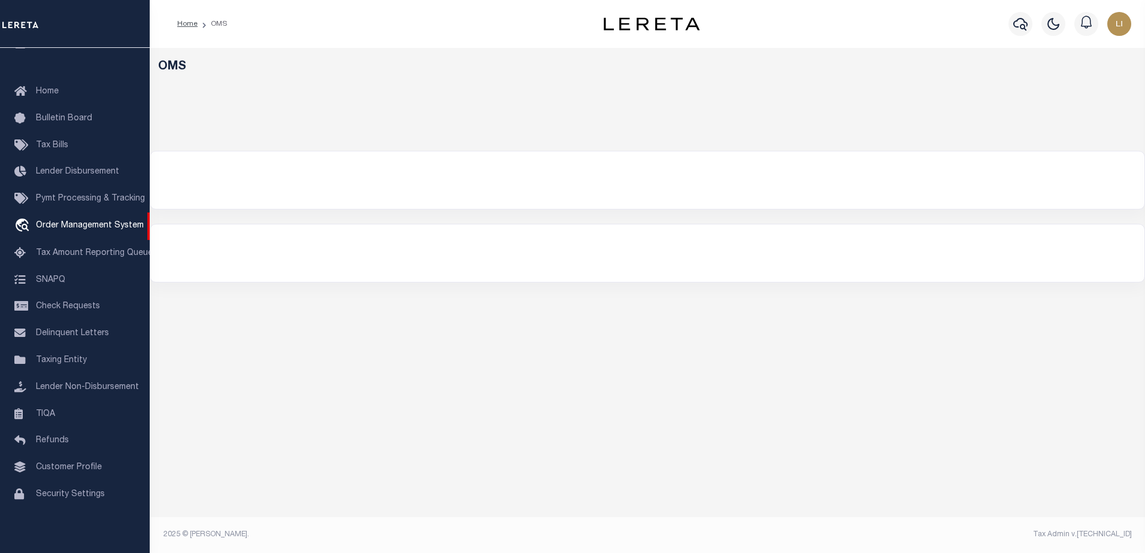
select select "200"
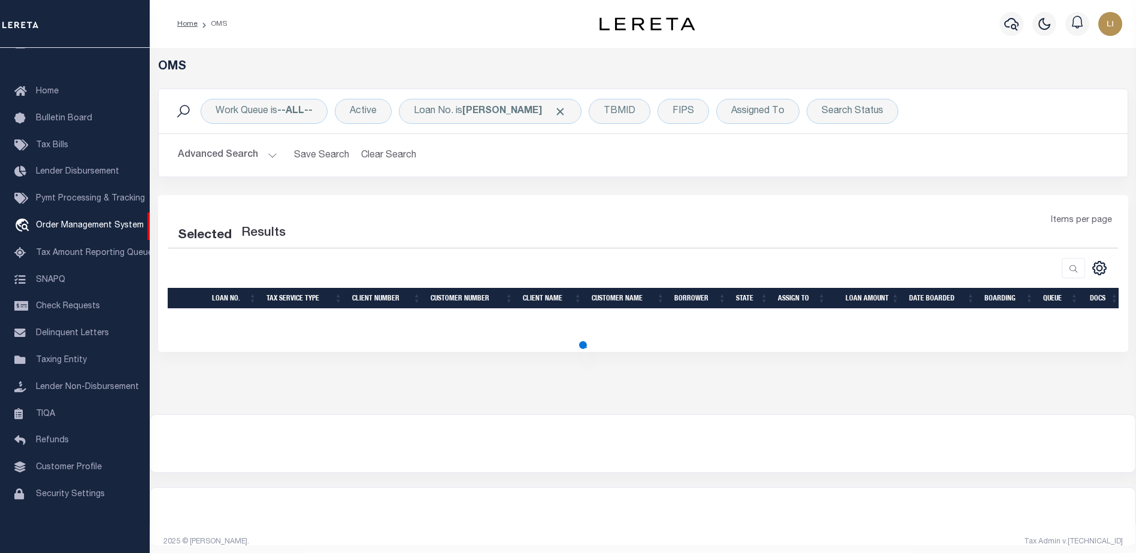
select select "200"
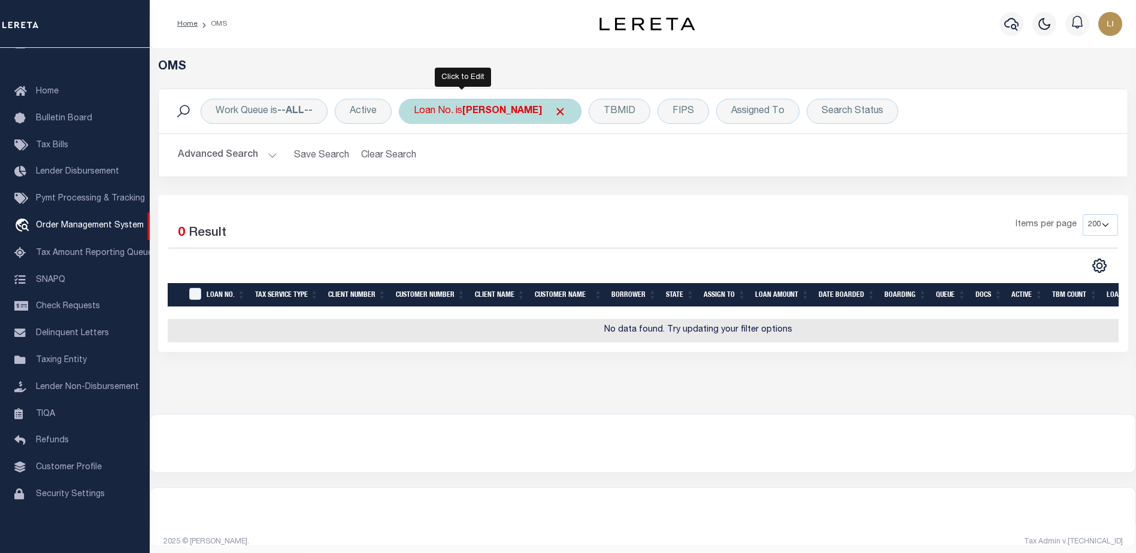
click at [441, 115] on div "Loan No. is llew" at bounding box center [490, 111] width 183 height 25
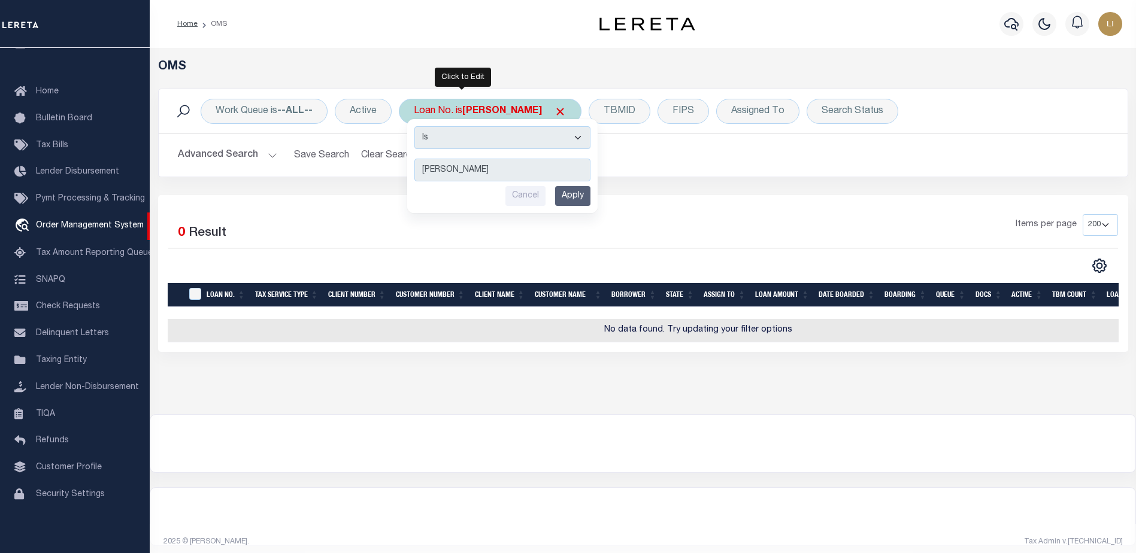
click at [449, 148] on select "Is Contains" at bounding box center [502, 137] width 176 height 23
select select "c"
click at [415, 126] on select "Is Contains" at bounding box center [502, 137] width 176 height 23
click at [584, 199] on input "Apply" at bounding box center [572, 196] width 35 height 20
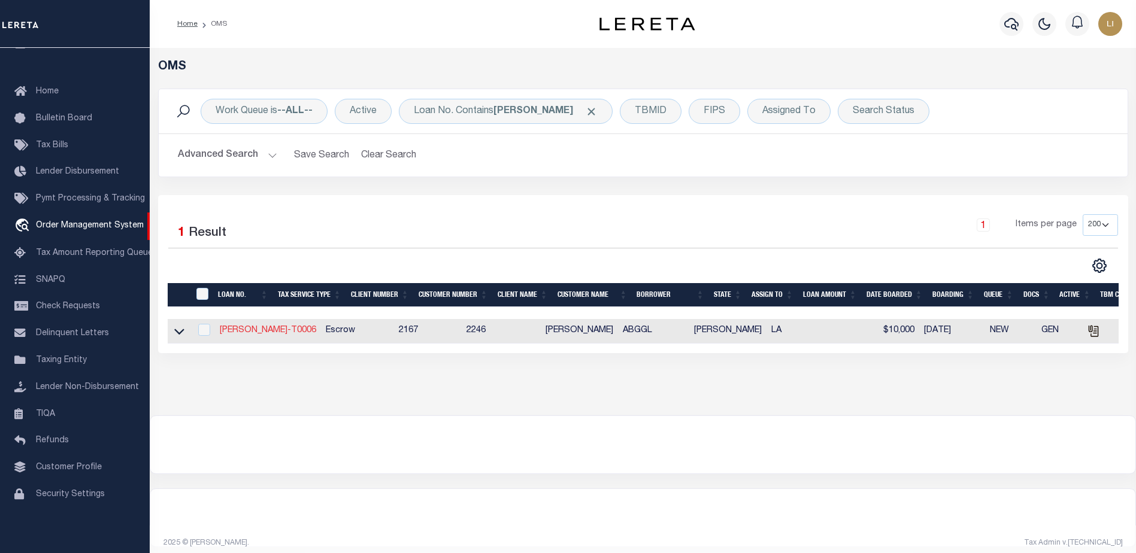
click at [230, 330] on link "[PERSON_NAME]-T0006" at bounding box center [268, 330] width 96 height 8
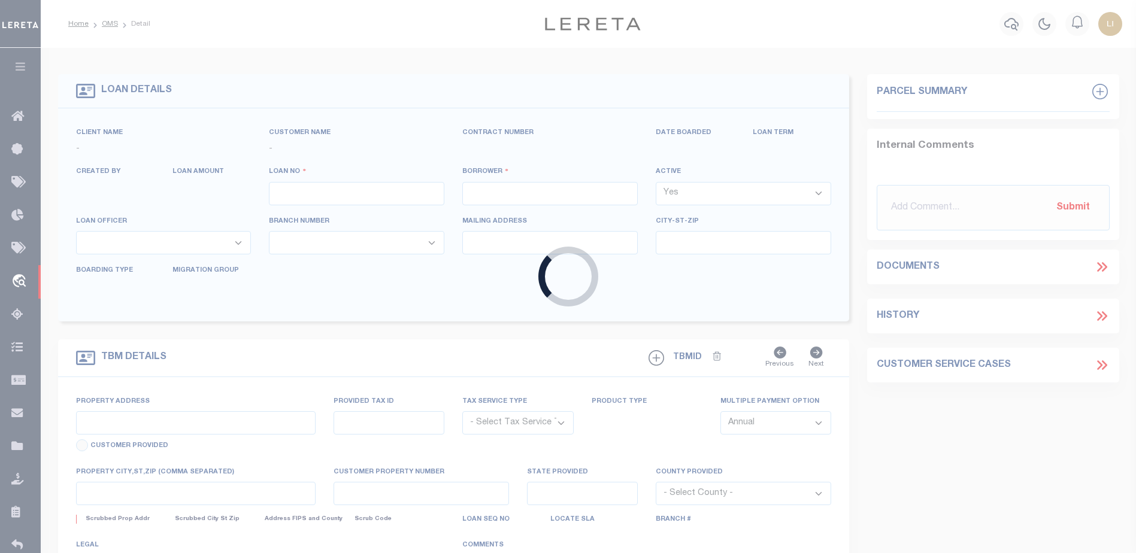
type input "[PERSON_NAME]-T0006"
type input "[PERSON_NAME]"
select select
type input "[STREET_ADDRESS]"
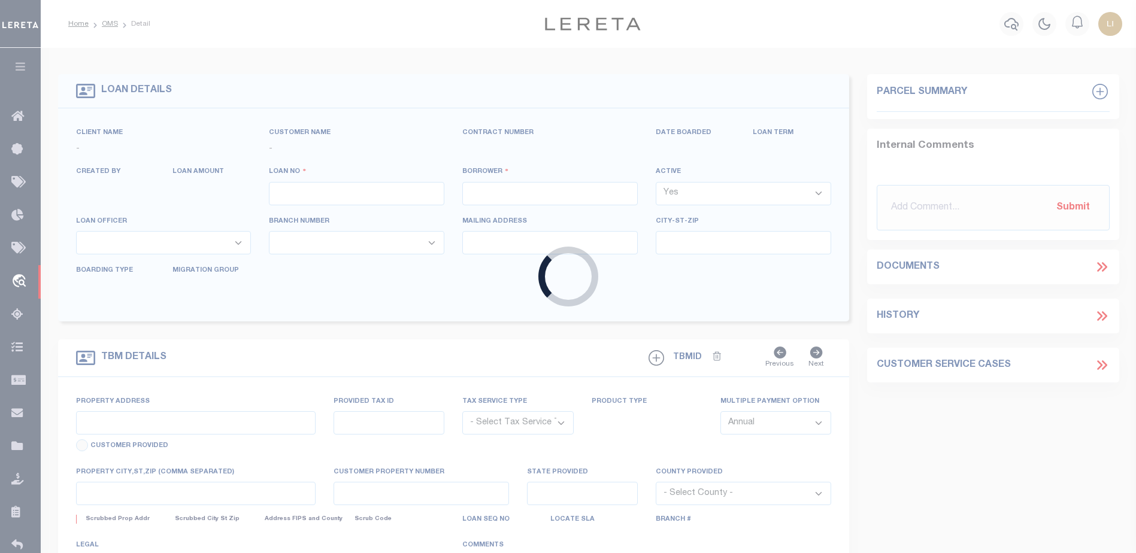
type input "INDEPENDENCE LA 70443-2708"
type input "[DATE]"
select select "10"
select select "Escrow"
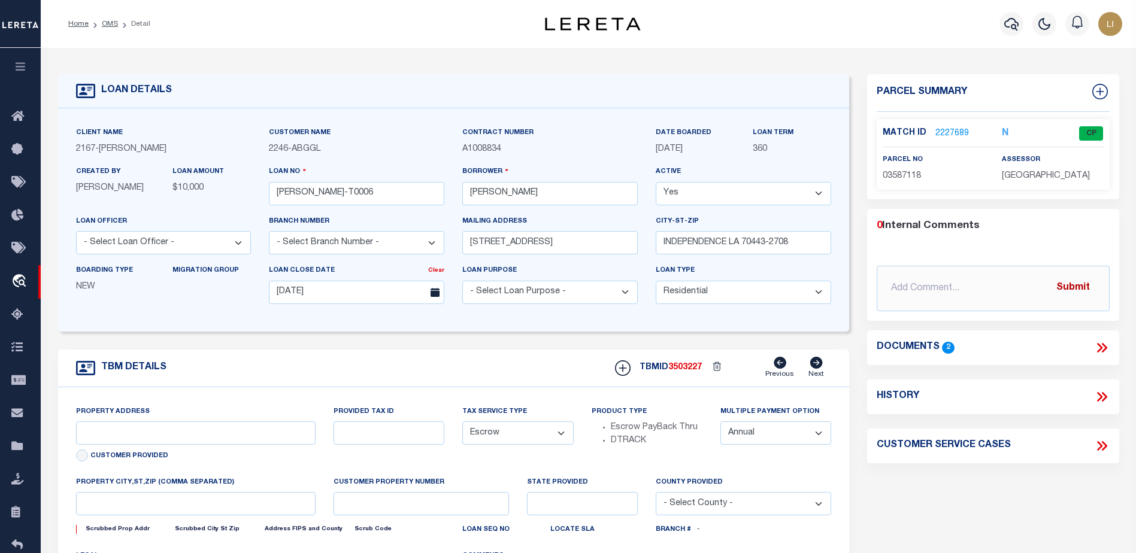
type input "[STREET_ADDRESS]"
select select
type input "INDEPENDENCE LA 70443-2708"
type input "LA"
click at [1097, 344] on icon at bounding box center [1102, 348] width 16 height 16
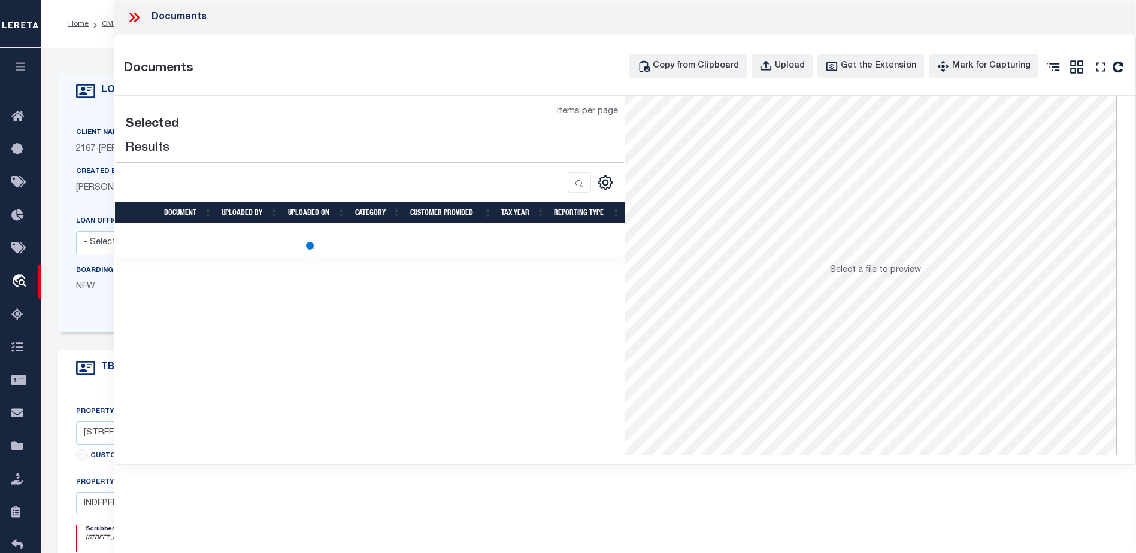
select select "100"
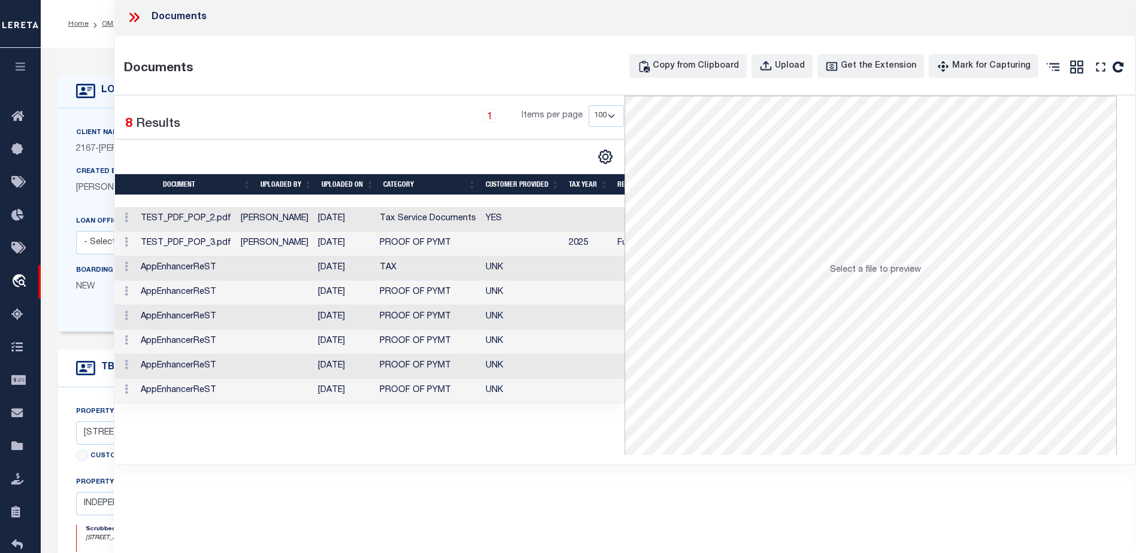
click at [373, 220] on td "[DATE]" at bounding box center [344, 219] width 62 height 25
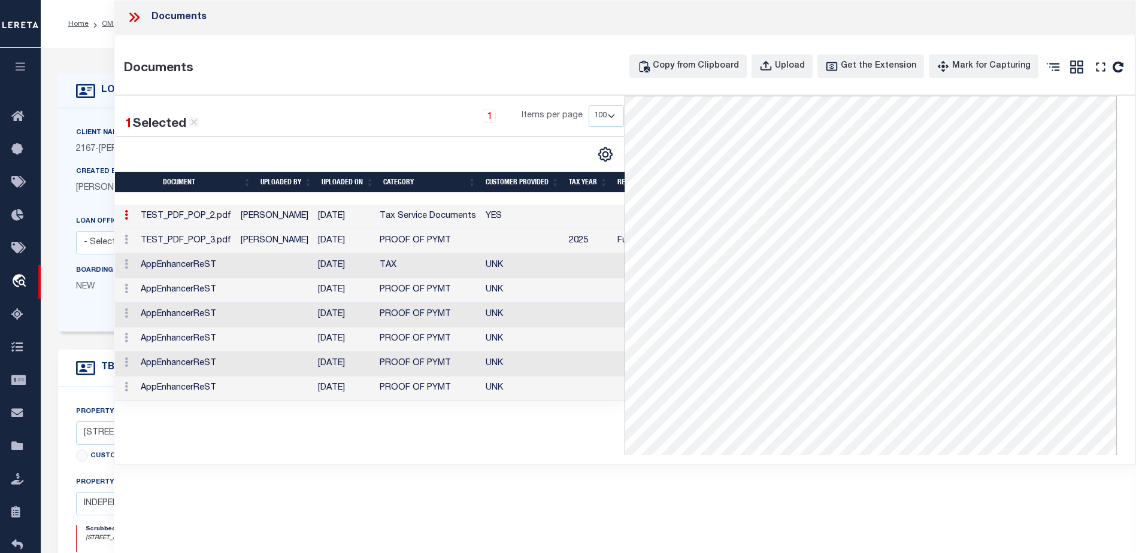
click at [375, 239] on td "[DATE]" at bounding box center [344, 241] width 62 height 25
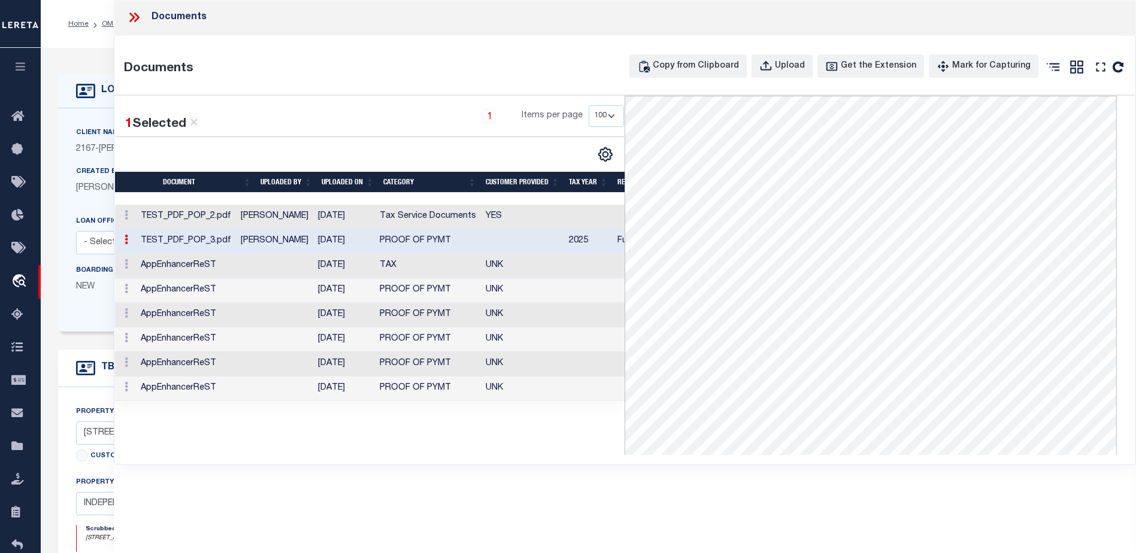
click at [375, 260] on td "[DATE]" at bounding box center [344, 266] width 62 height 25
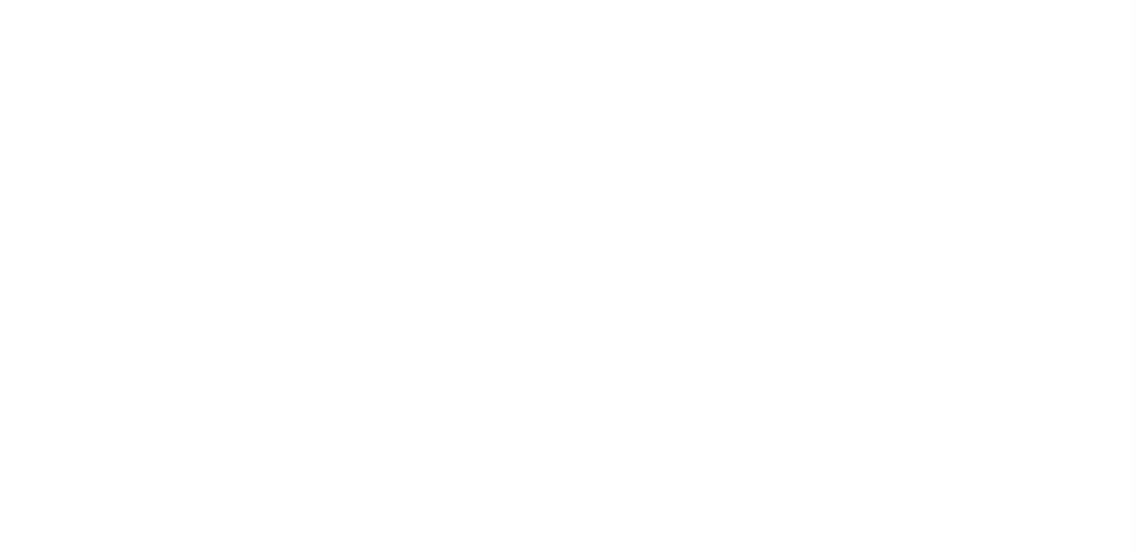
scroll to position [21, 0]
type input "[PERSON_NAME]-T0006"
type input "[PERSON_NAME]"
select select
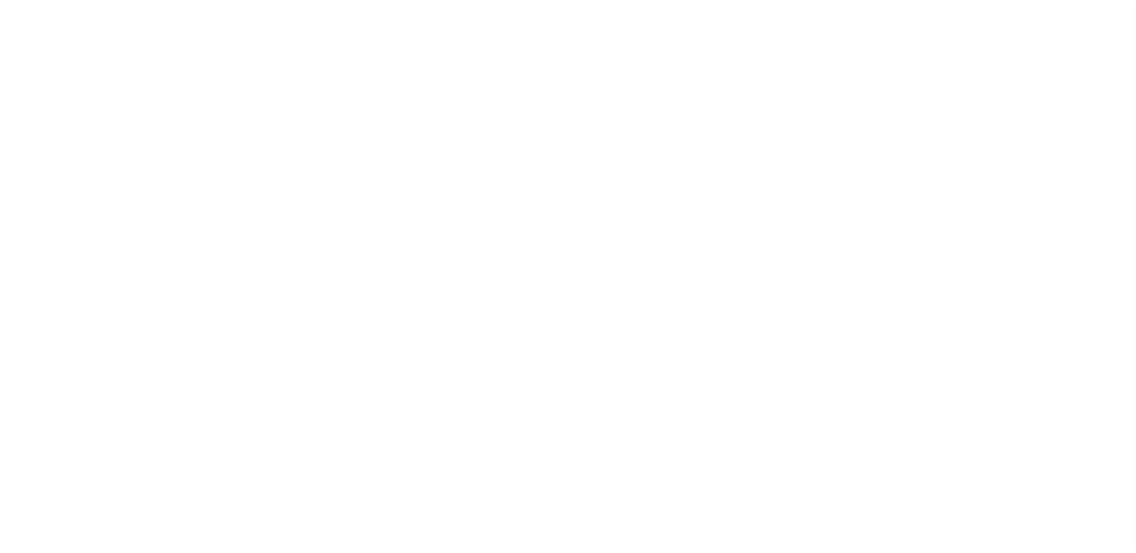
type input "[STREET_ADDRESS]"
type input "INDEPENDENCE LA 70443-2708"
type input "[DATE]"
select select "10"
select select "Escrow"
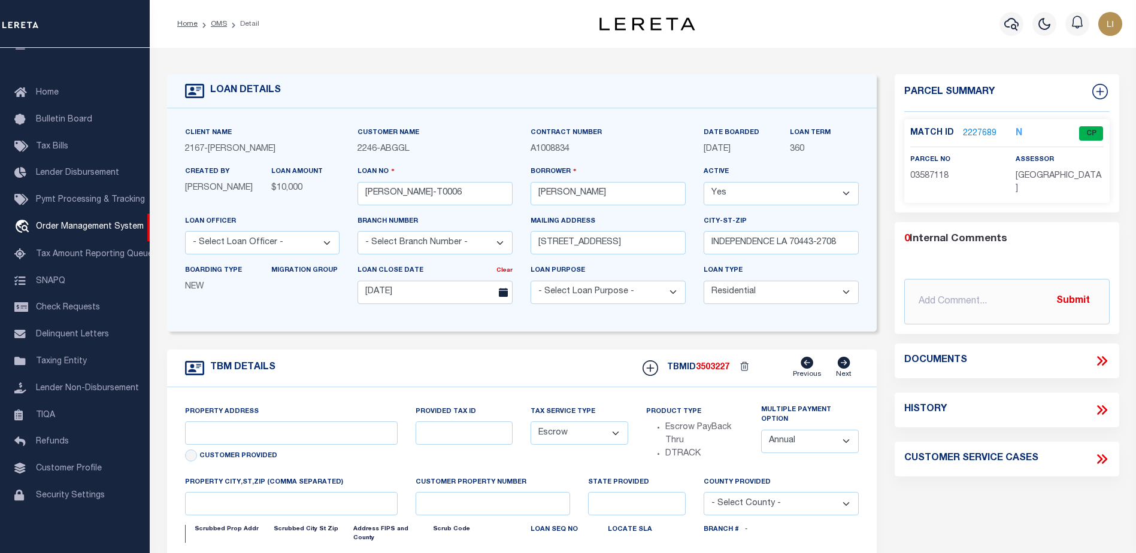
type input "[STREET_ADDRESS]"
select select
type input "INDEPENDENCE LA 70443-2708"
type input "LA"
click at [1097, 360] on icon at bounding box center [1102, 361] width 16 height 16
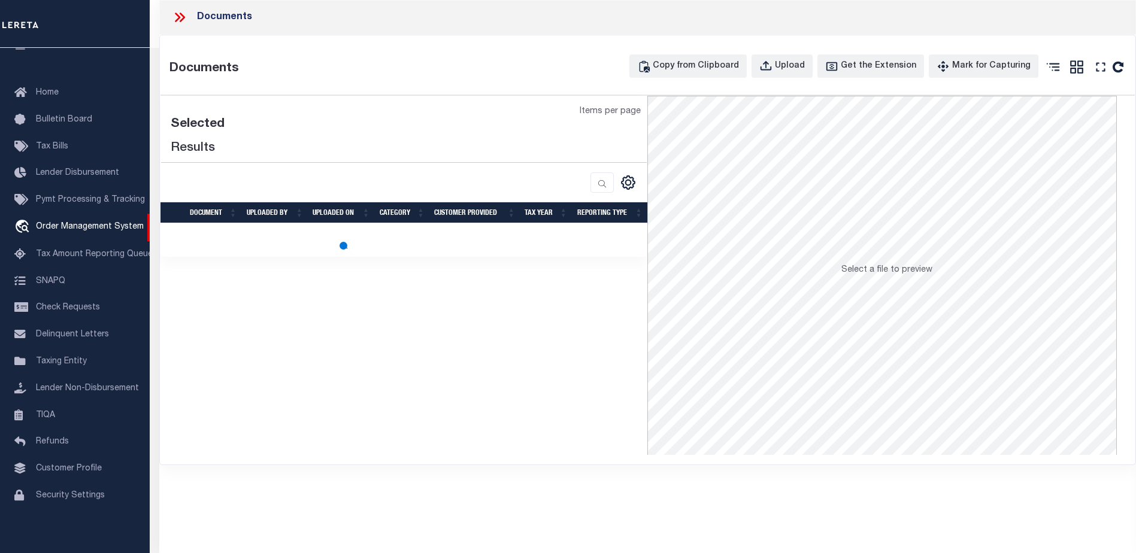
select select "100"
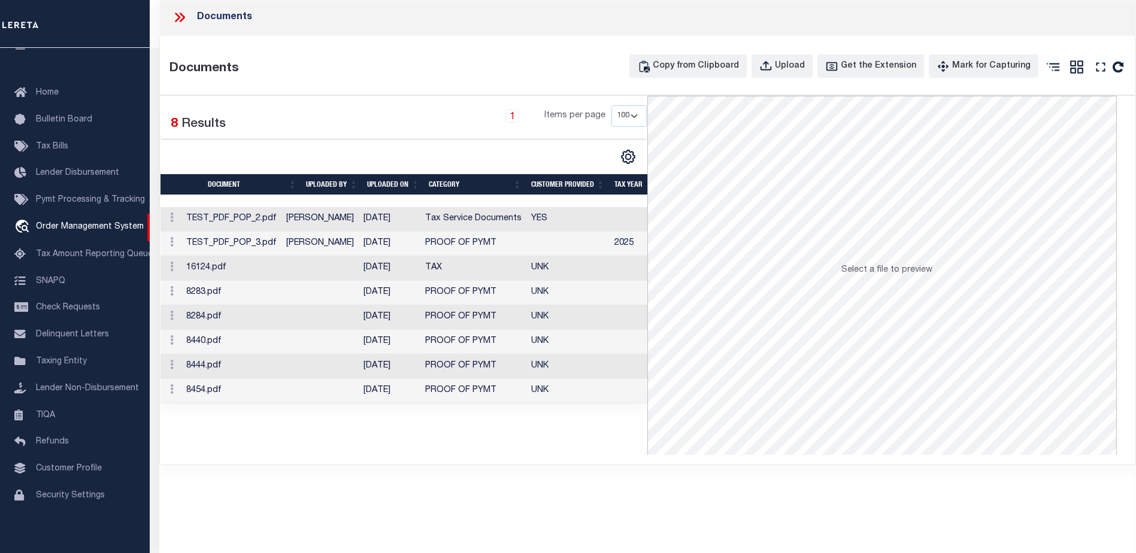
click at [341, 224] on td "[PERSON_NAME]" at bounding box center [319, 219] width 77 height 25
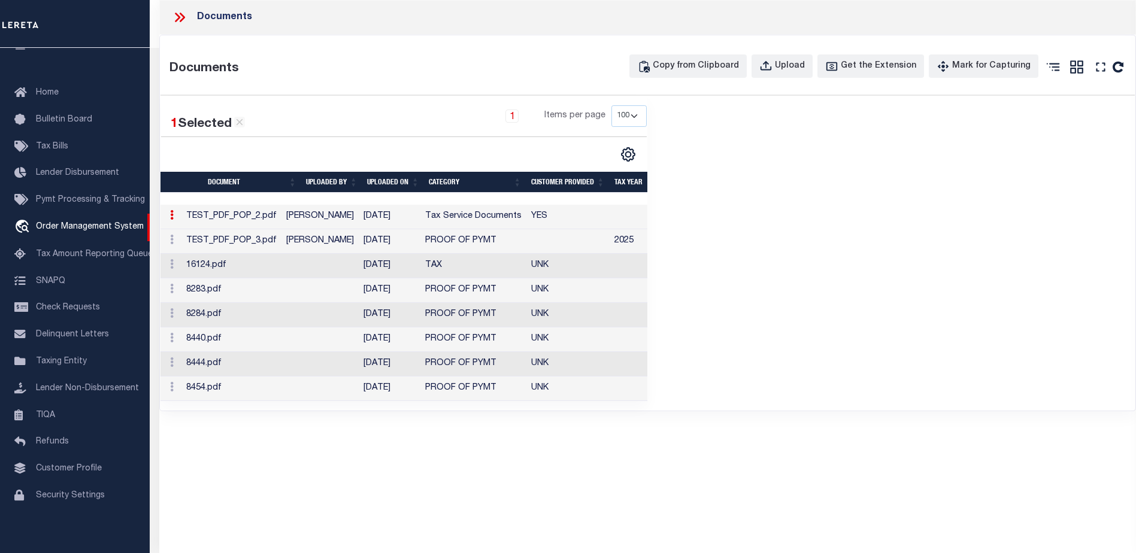
click at [332, 263] on td at bounding box center [319, 266] width 77 height 25
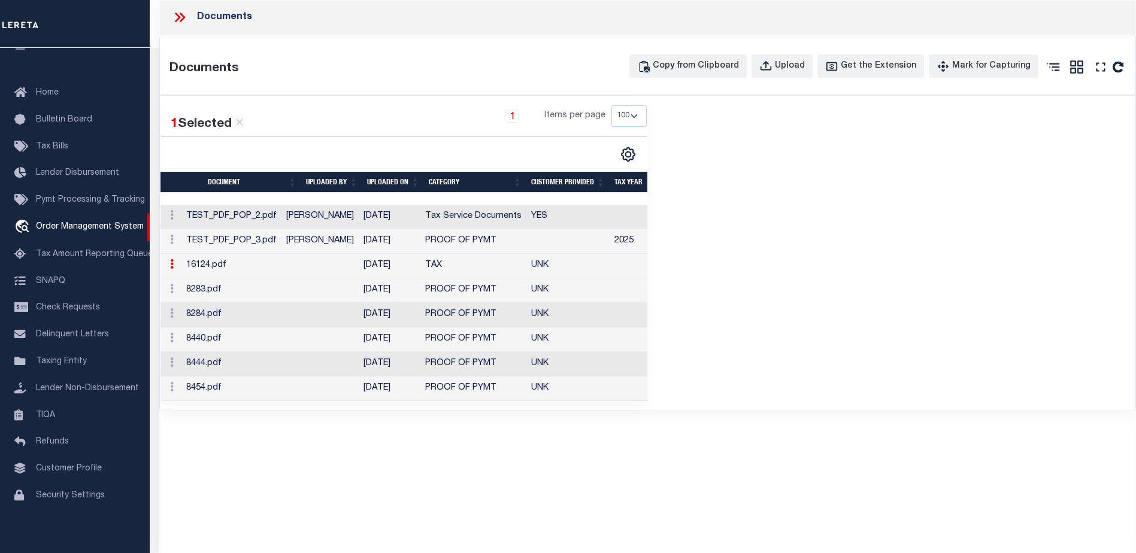
click at [332, 293] on td at bounding box center [319, 290] width 77 height 25
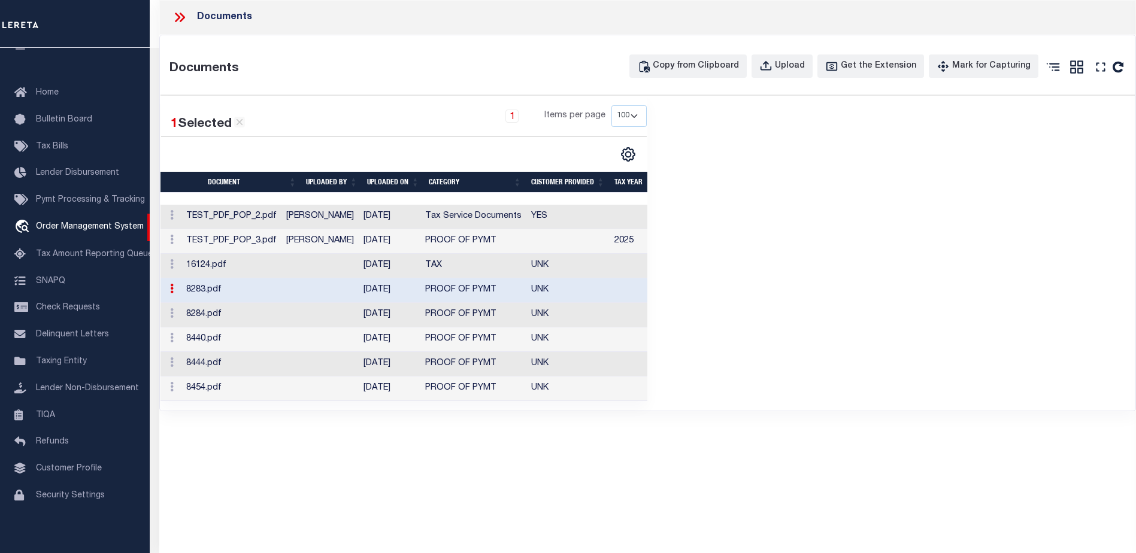
click at [331, 315] on td at bounding box center [319, 315] width 77 height 25
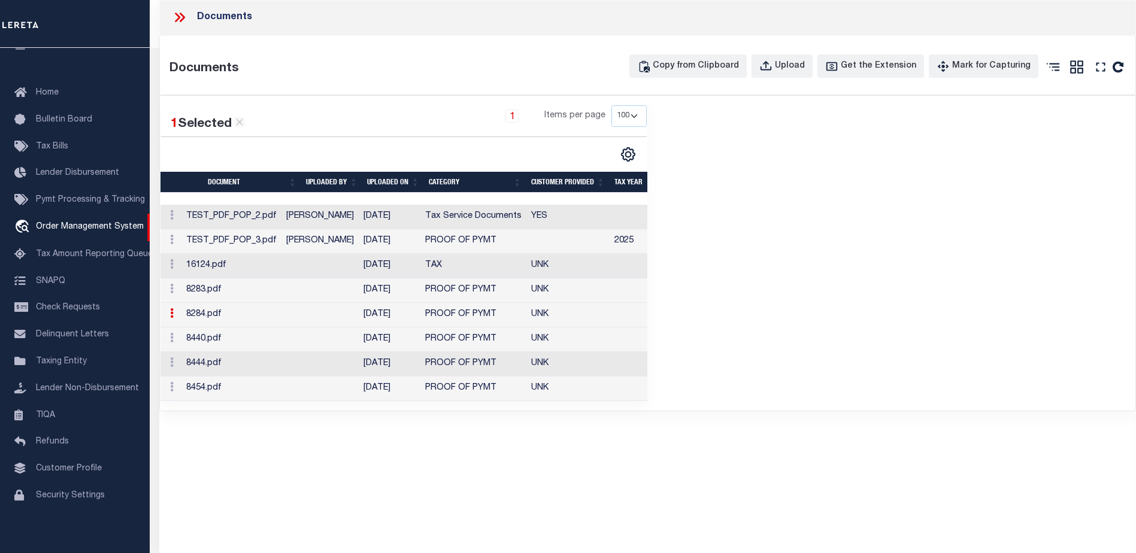
click at [330, 338] on td at bounding box center [319, 339] width 77 height 25
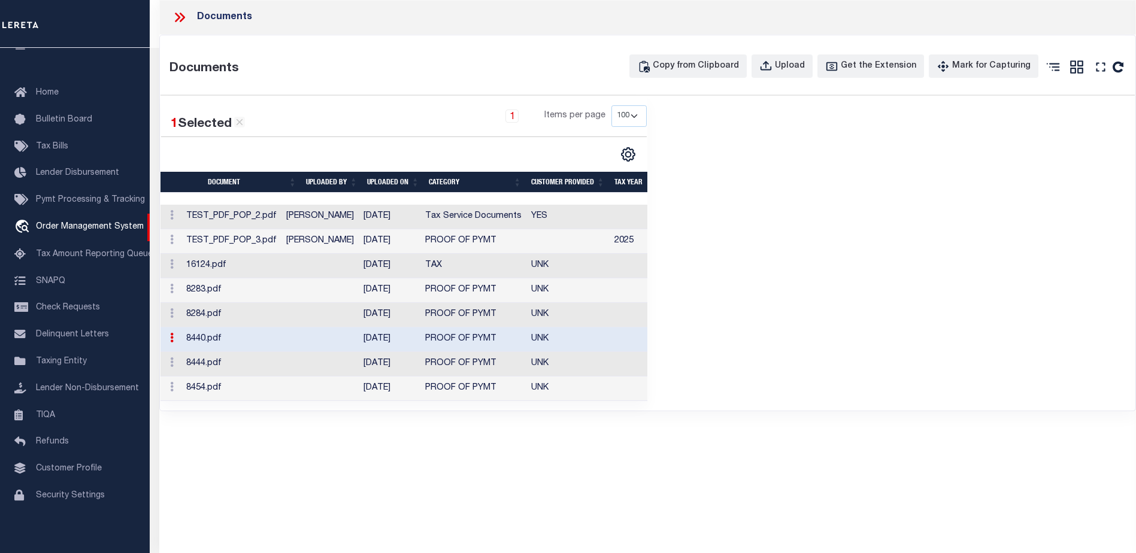
click at [332, 369] on td at bounding box center [319, 364] width 77 height 25
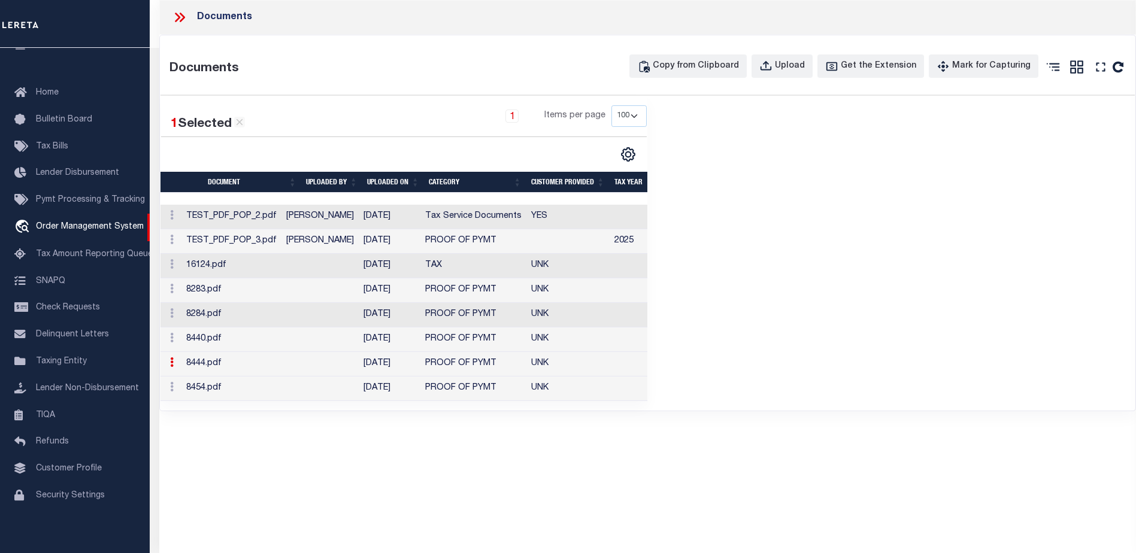
click at [281, 389] on td "8454.pdf" at bounding box center [231, 389] width 100 height 25
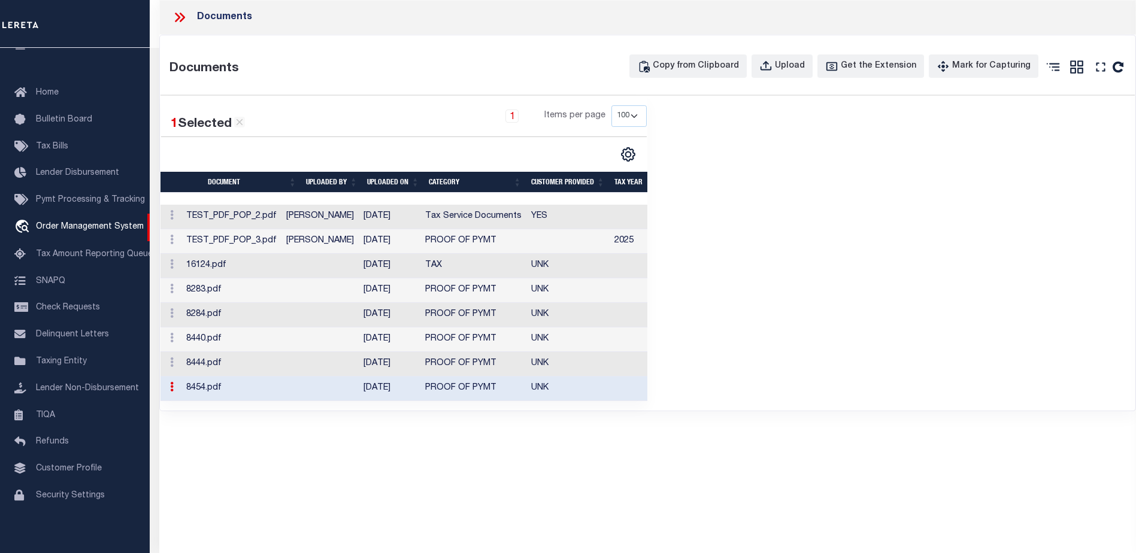
click at [338, 222] on td "[PERSON_NAME]" at bounding box center [319, 217] width 77 height 25
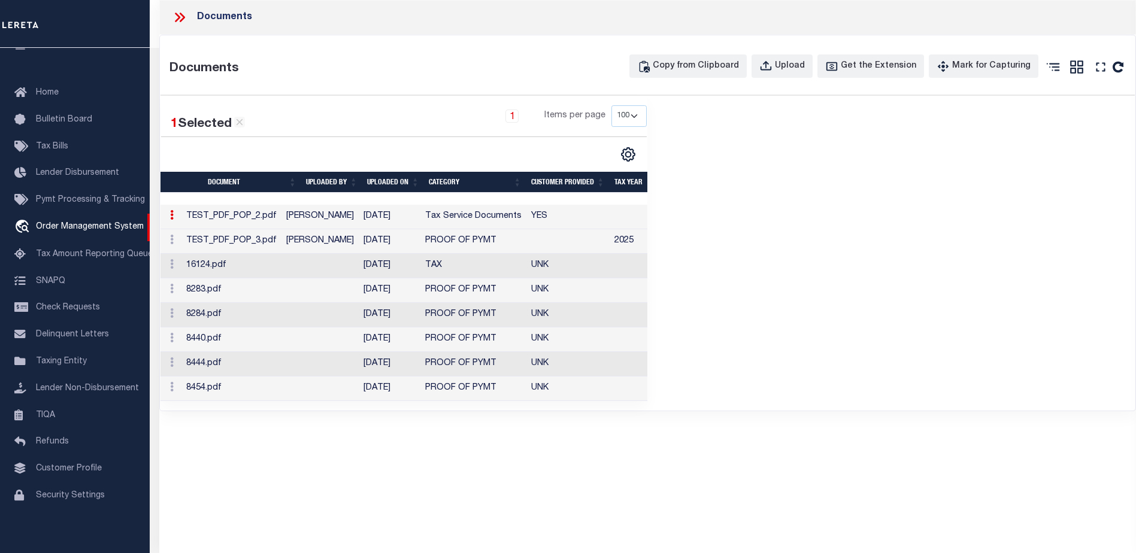
click at [336, 236] on td "[PERSON_NAME]" at bounding box center [319, 241] width 77 height 25
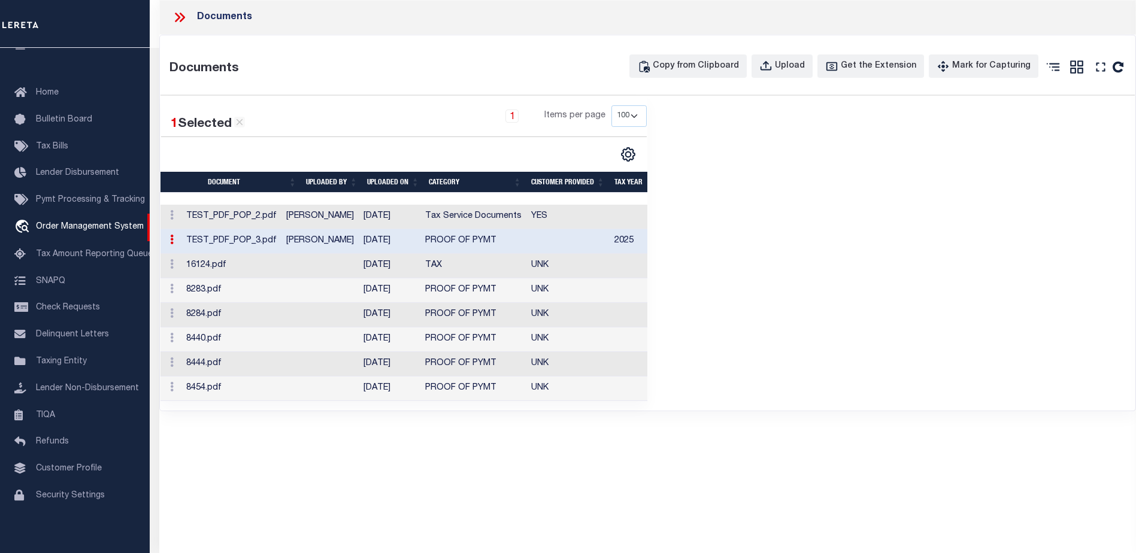
click at [182, 19] on icon at bounding box center [182, 18] width 5 height 10
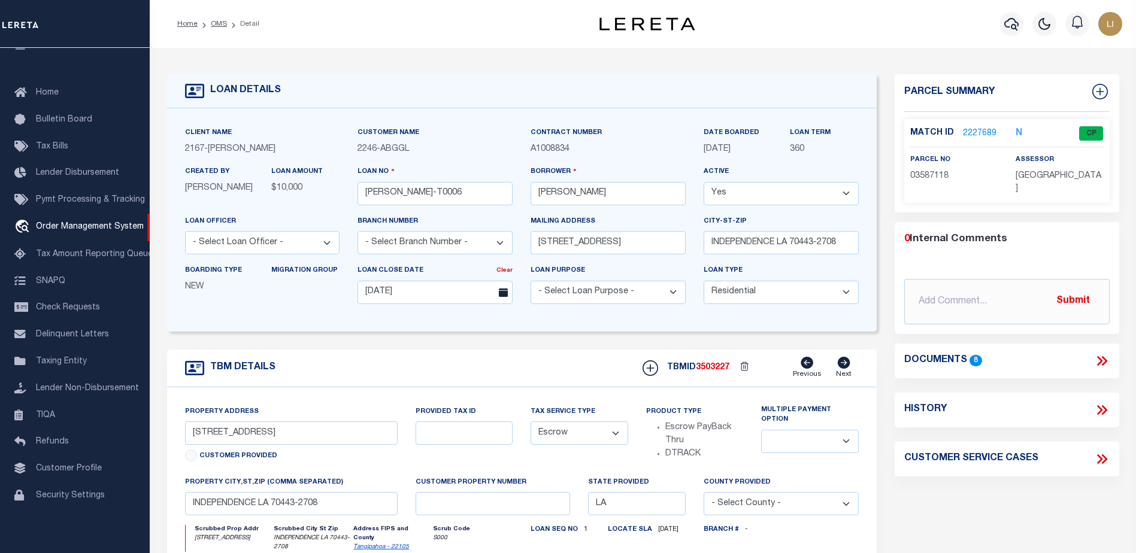
click at [1103, 358] on icon at bounding box center [1102, 361] width 16 height 16
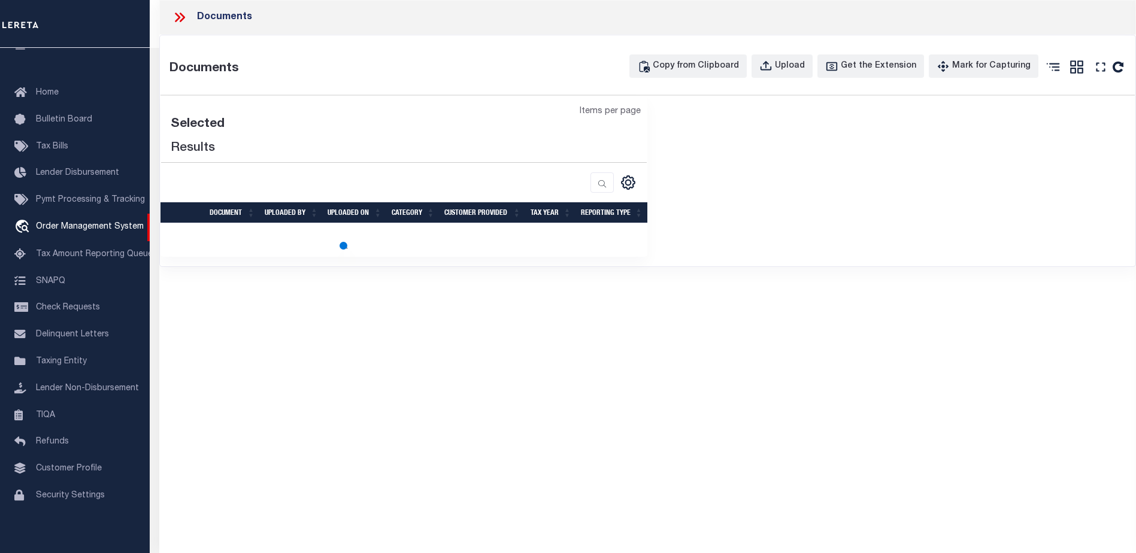
select select "100"
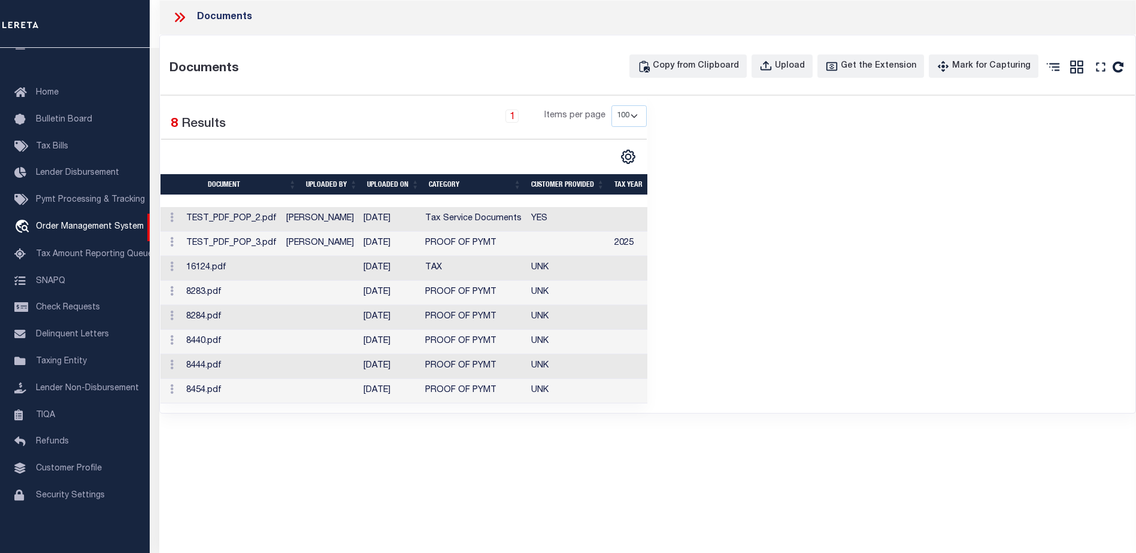
click at [267, 220] on td "TEST_PDF_POP_2.pdf" at bounding box center [231, 219] width 100 height 25
